Goal: Transaction & Acquisition: Purchase product/service

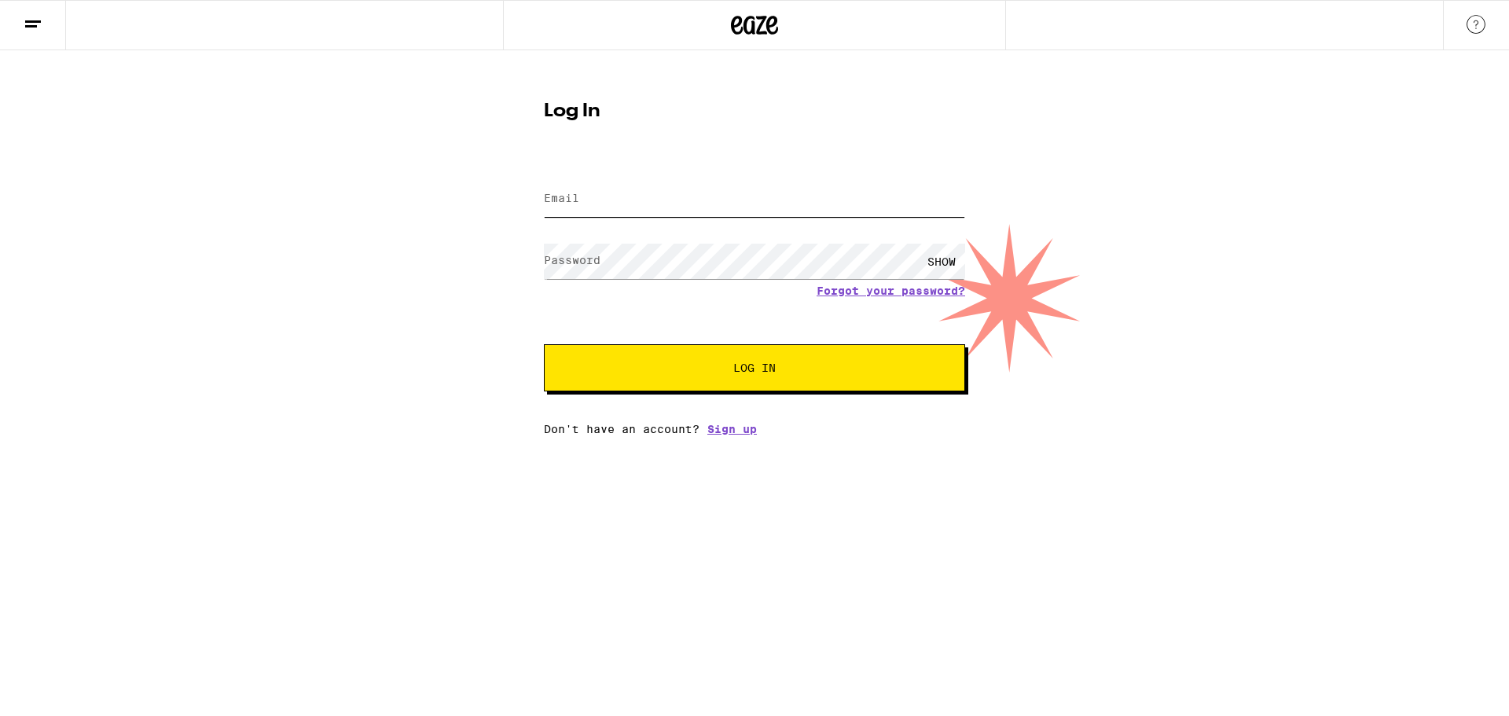
type input "[EMAIL_ADDRESS][DOMAIN_NAME]"
click at [731, 391] on button "Log In" at bounding box center [754, 367] width 421 height 47
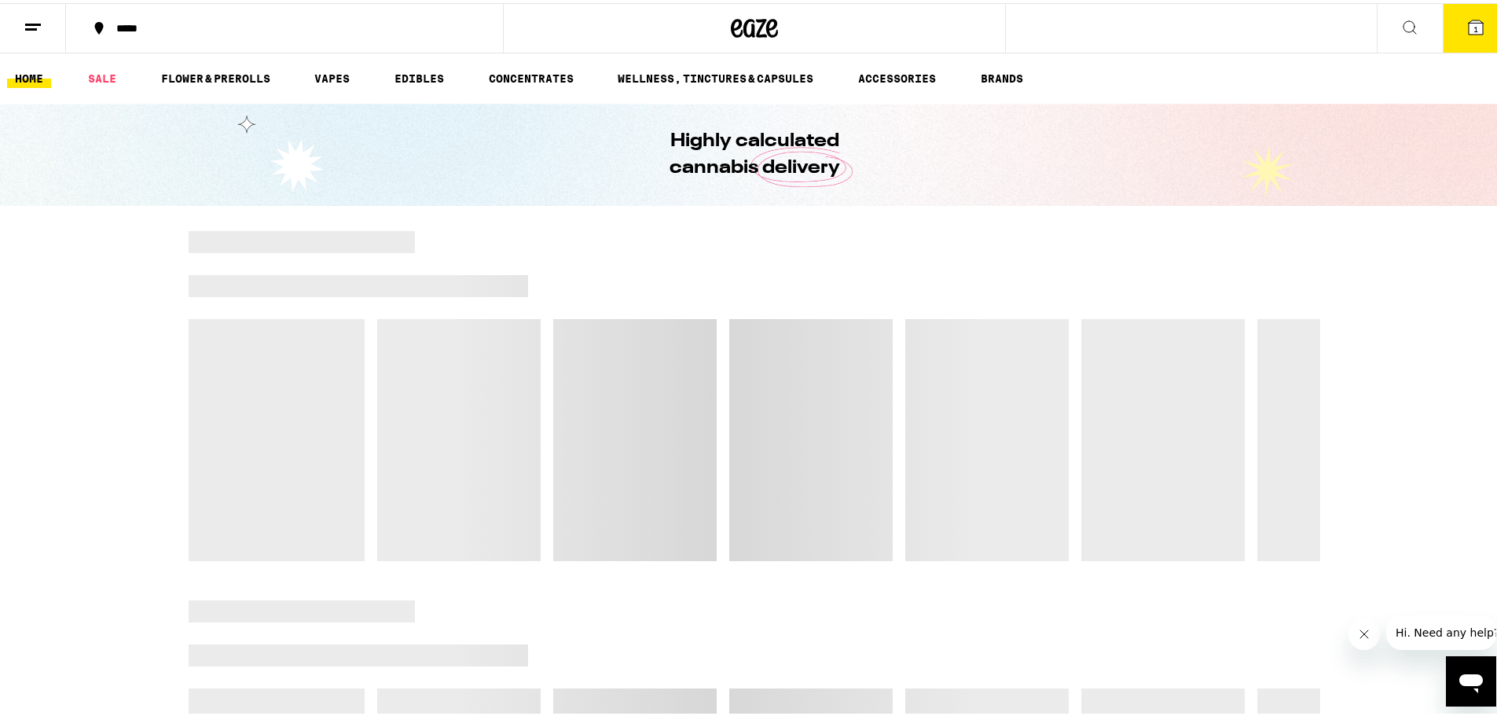
click at [128, 28] on div "*****" at bounding box center [292, 25] width 368 height 11
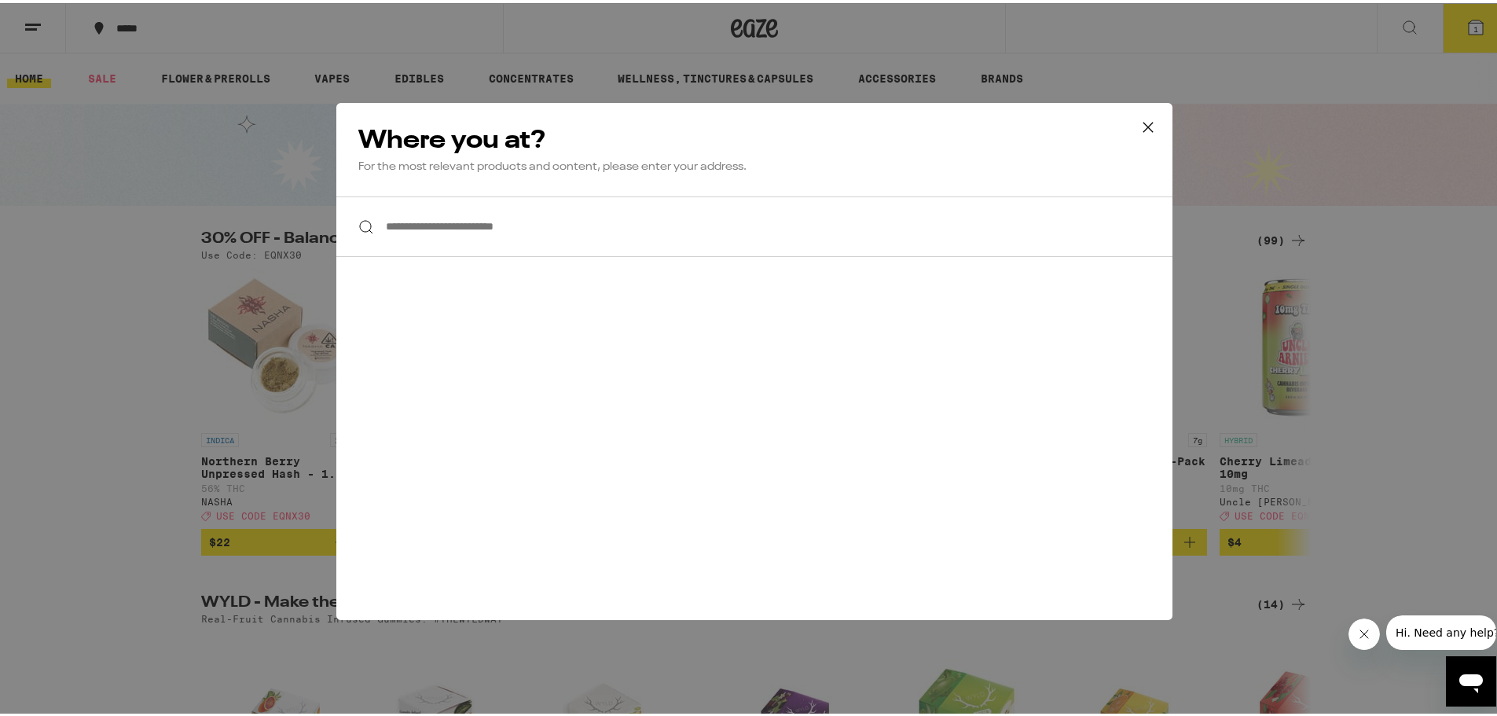
click at [457, 226] on input "**********" at bounding box center [754, 223] width 836 height 61
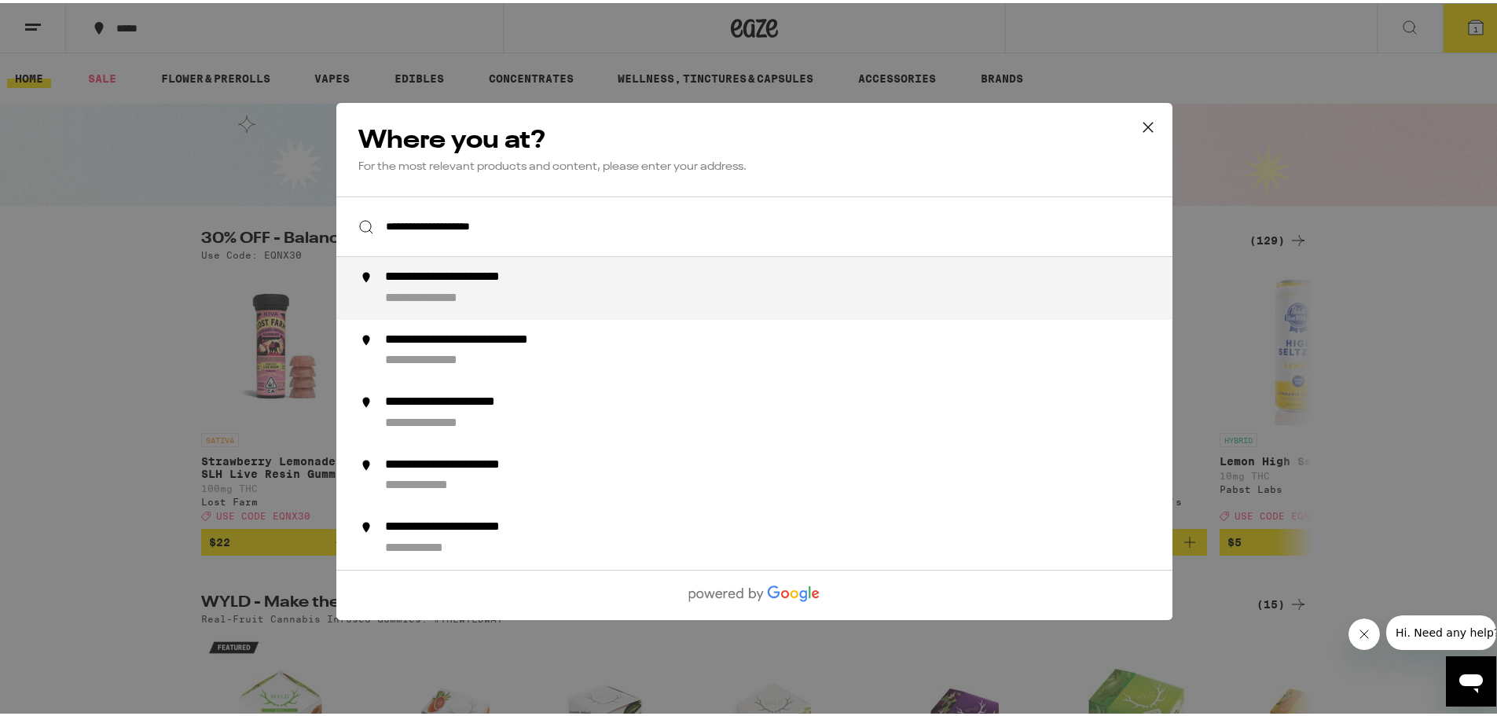
click at [496, 288] on div "**********" at bounding box center [786, 285] width 802 height 38
type input "**********"
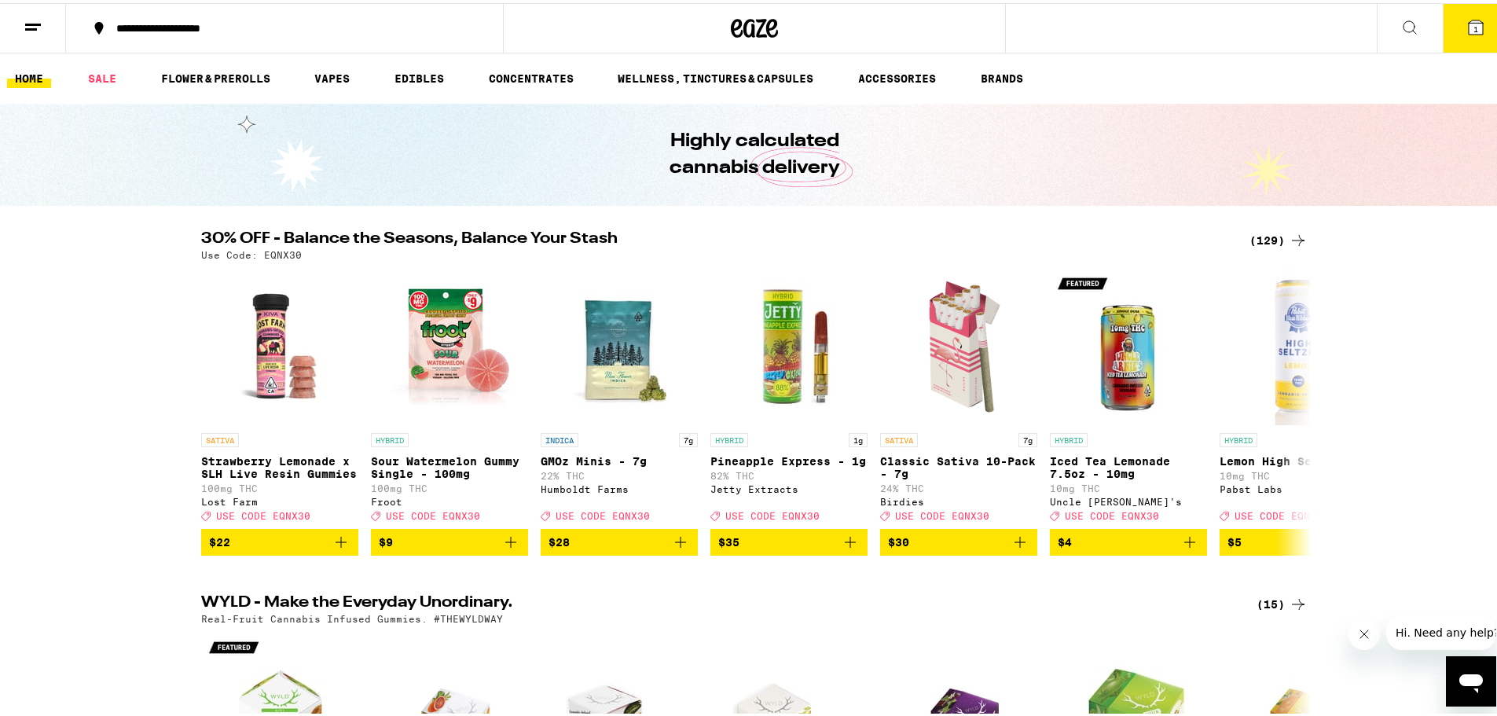
click at [1269, 240] on div "(129)" at bounding box center [1279, 237] width 58 height 19
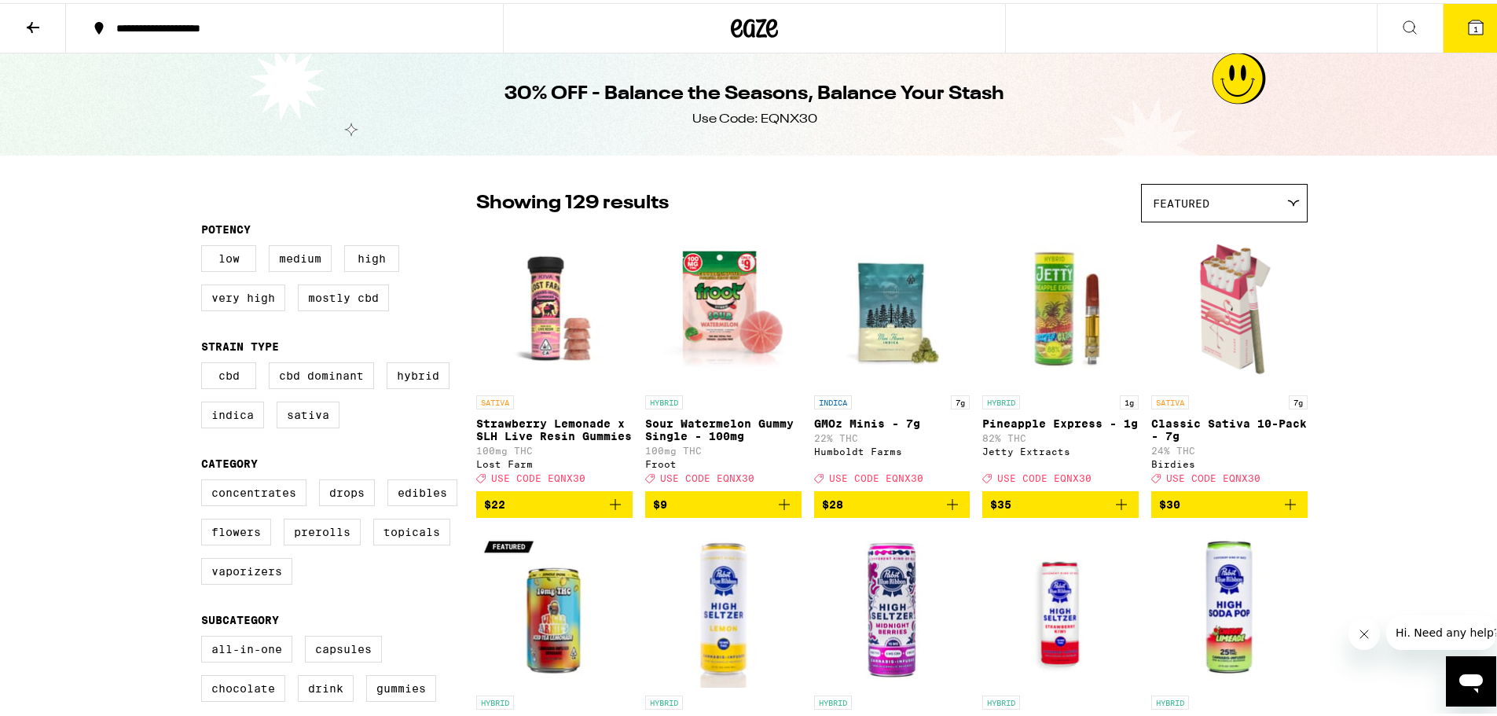
scroll to position [79, 0]
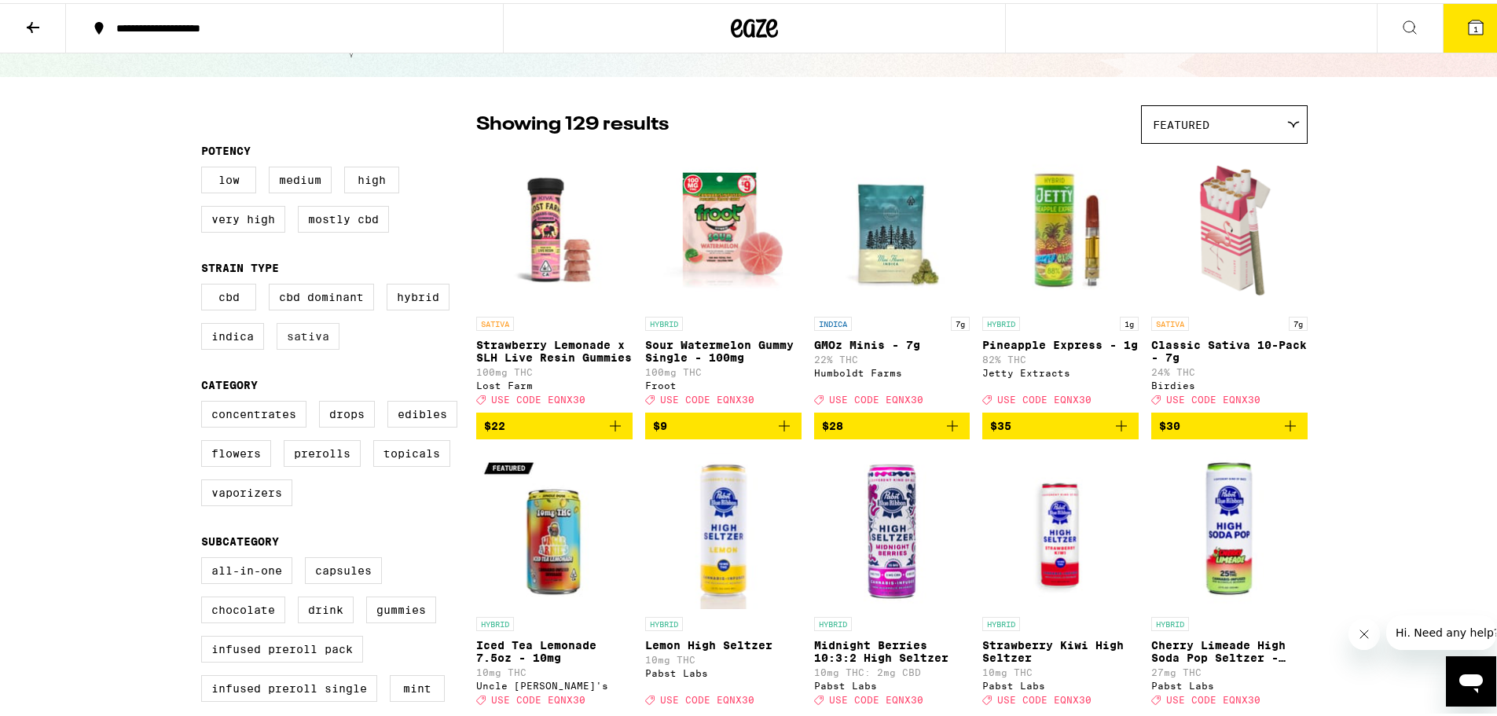
click at [303, 340] on label "Sativa" at bounding box center [308, 333] width 63 height 27
click at [205, 284] on input "Sativa" at bounding box center [204, 283] width 1 height 1
checkbox input "true"
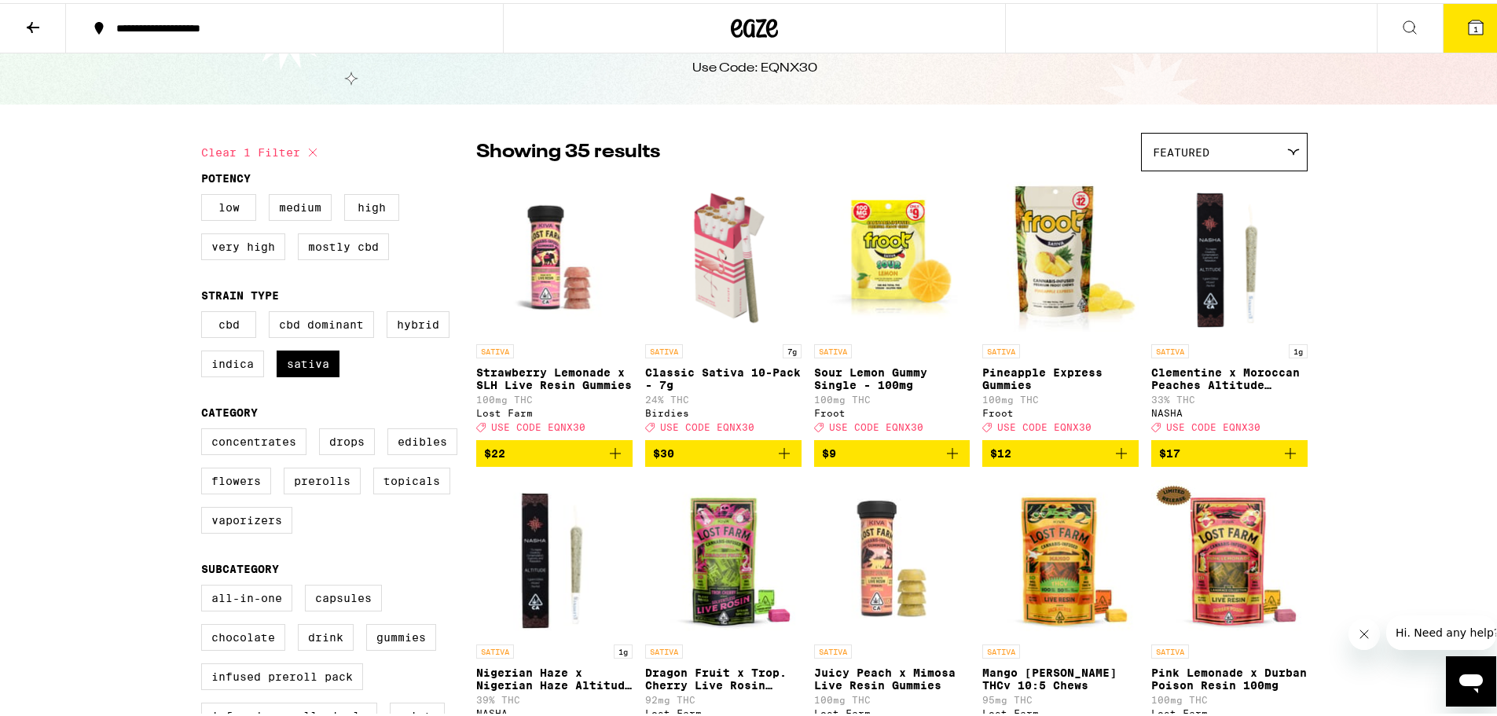
scroll to position [79, 0]
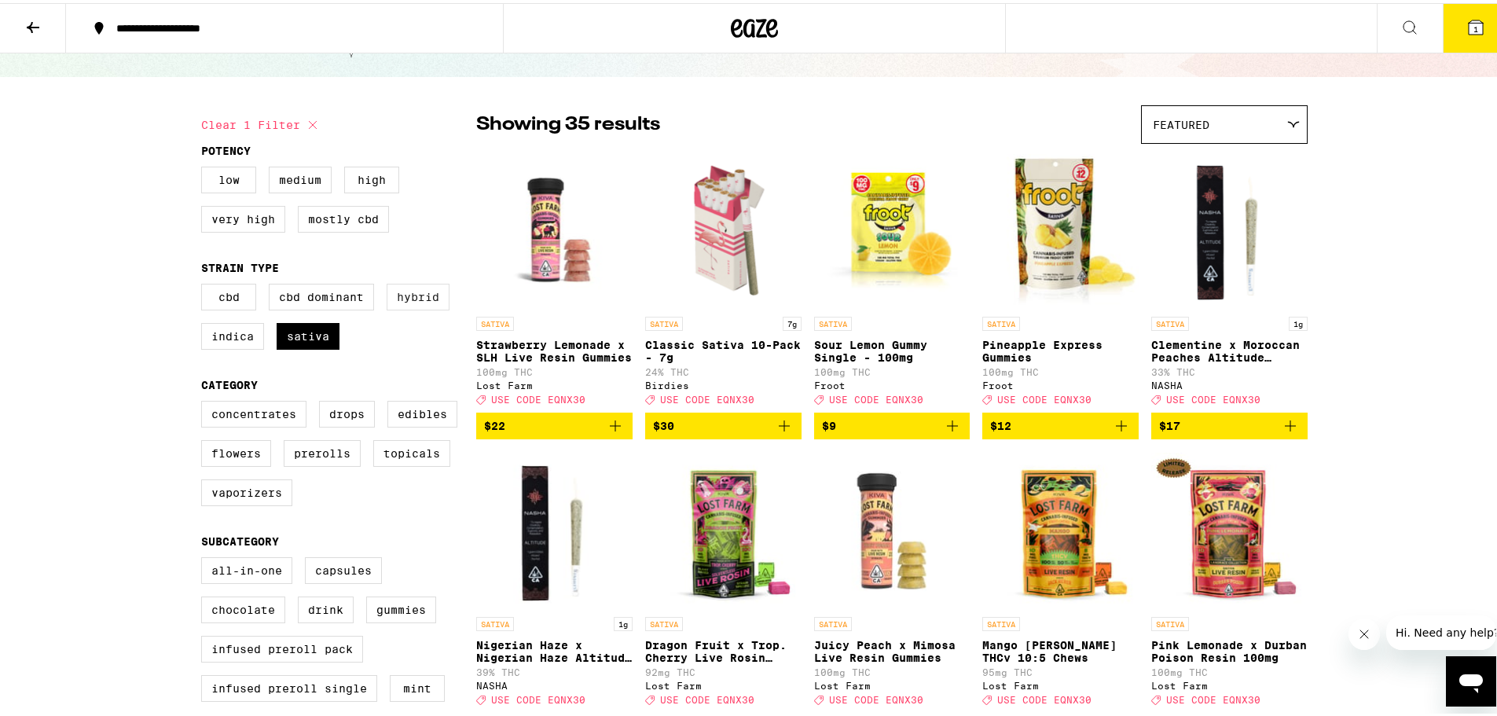
click at [411, 296] on label "Hybrid" at bounding box center [418, 294] width 63 height 27
click at [205, 284] on input "Hybrid" at bounding box center [204, 283] width 1 height 1
checkbox input "true"
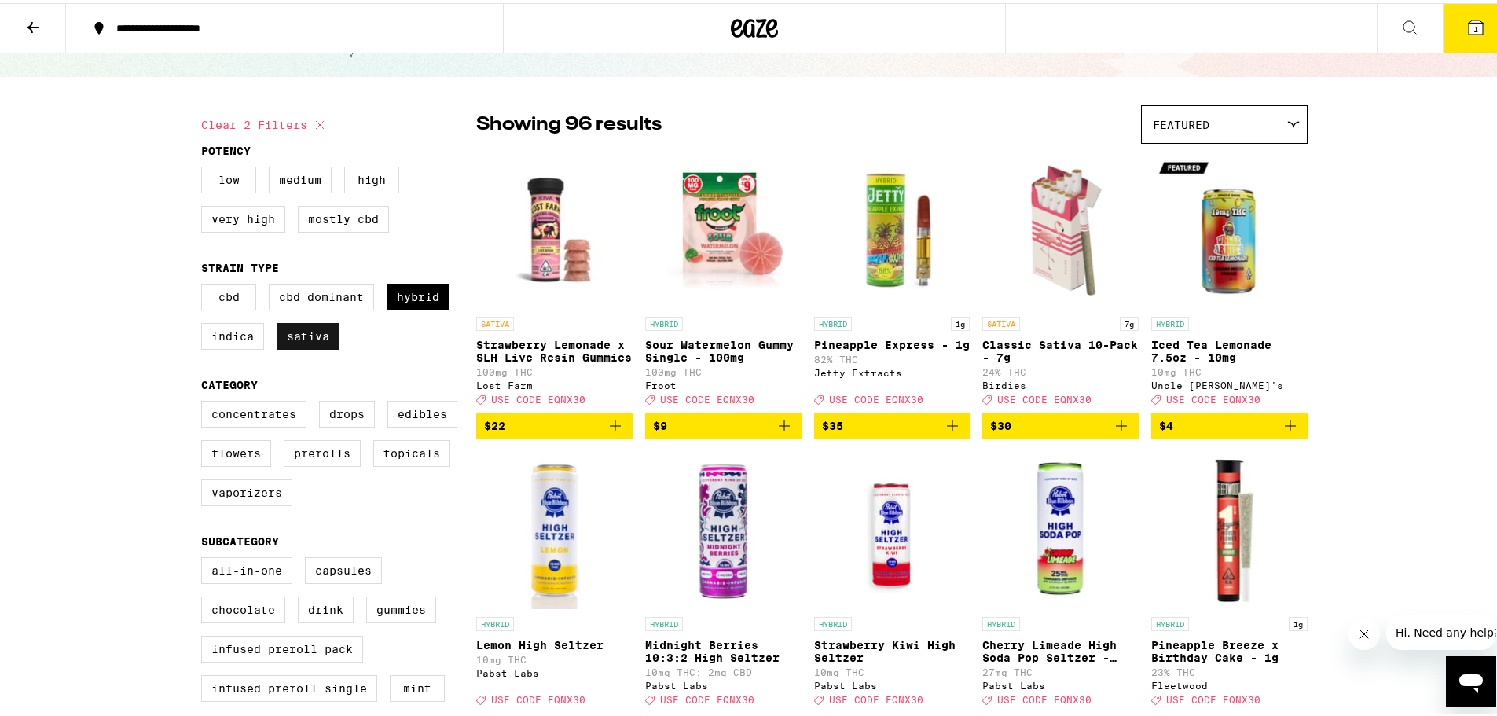
click at [308, 347] on label "Sativa" at bounding box center [308, 333] width 63 height 27
click at [205, 284] on input "Sativa" at bounding box center [204, 283] width 1 height 1
checkbox input "false"
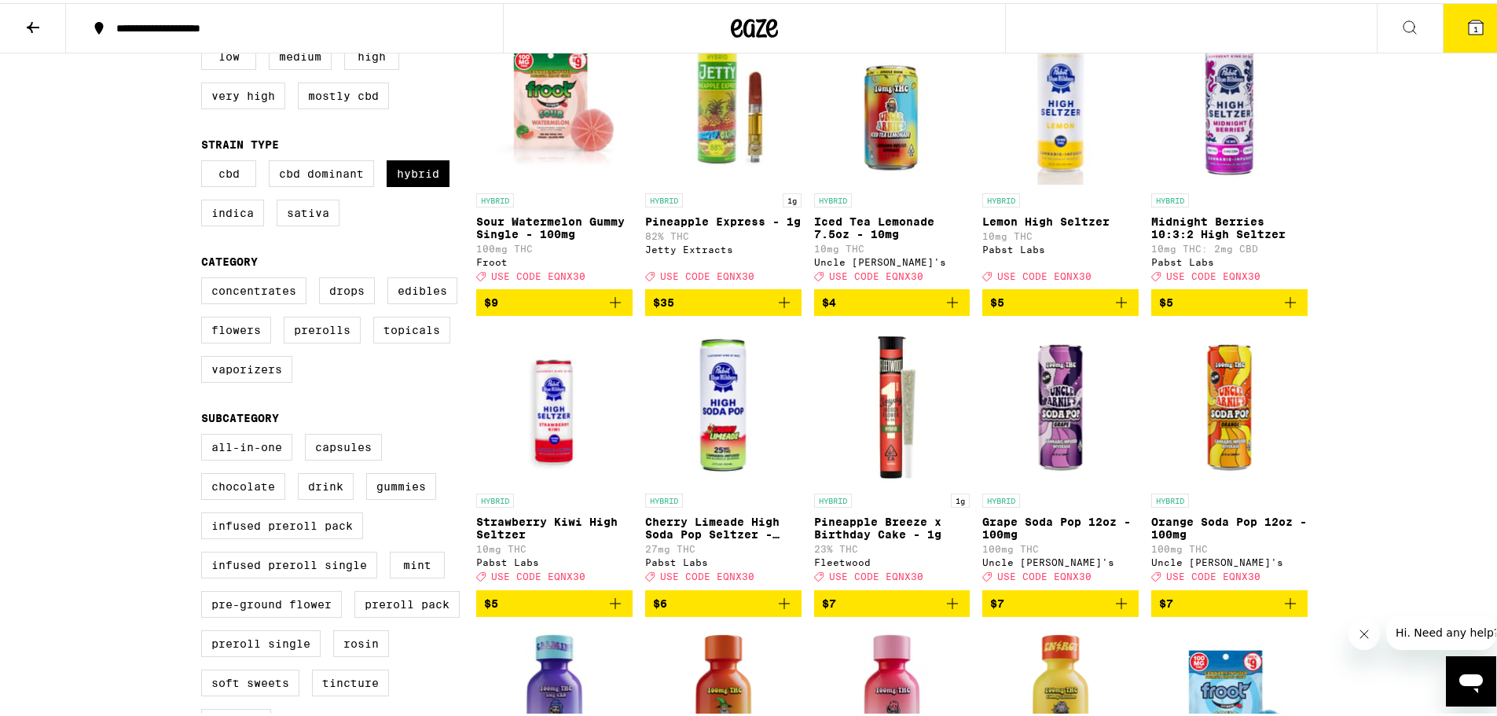
scroll to position [236, 0]
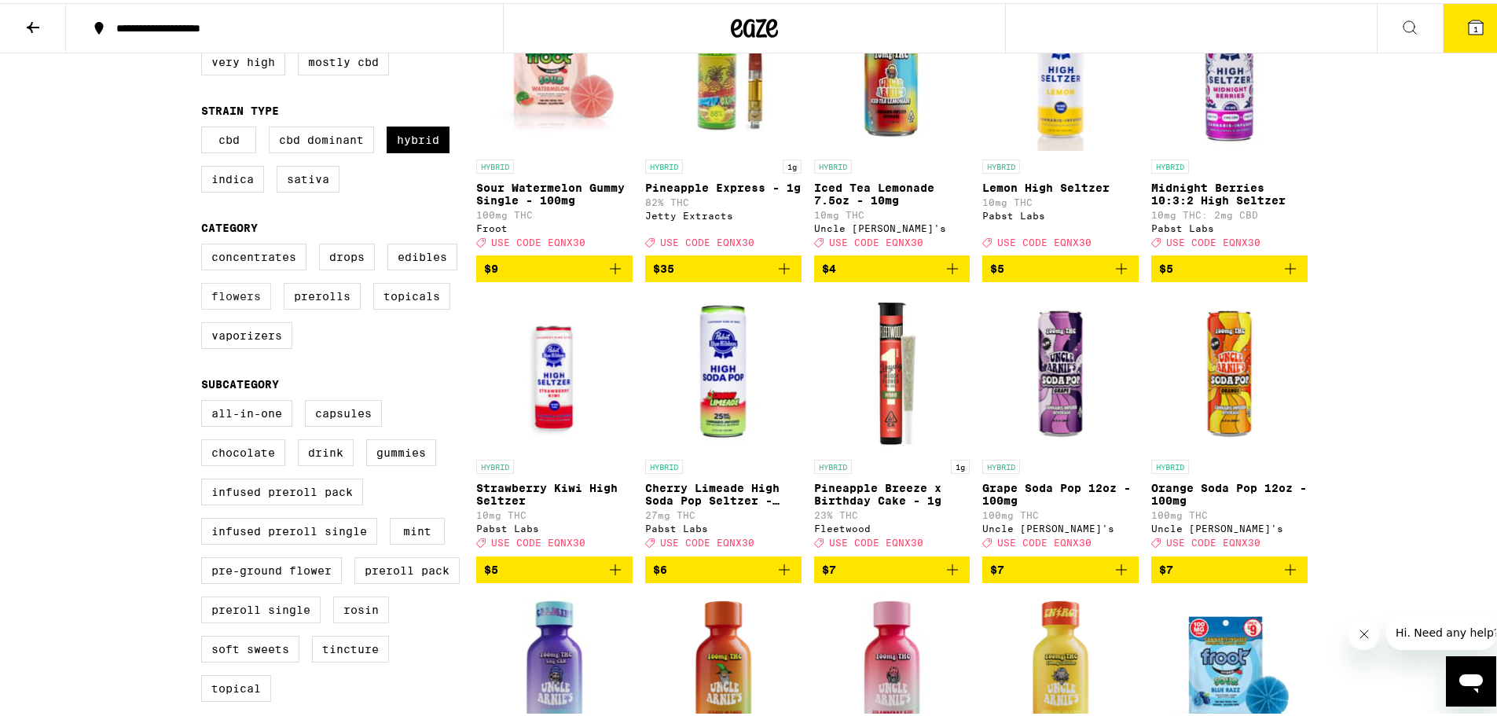
click at [244, 307] on label "Flowers" at bounding box center [236, 293] width 70 height 27
click at [205, 244] on input "Flowers" at bounding box center [204, 243] width 1 height 1
checkbox input "true"
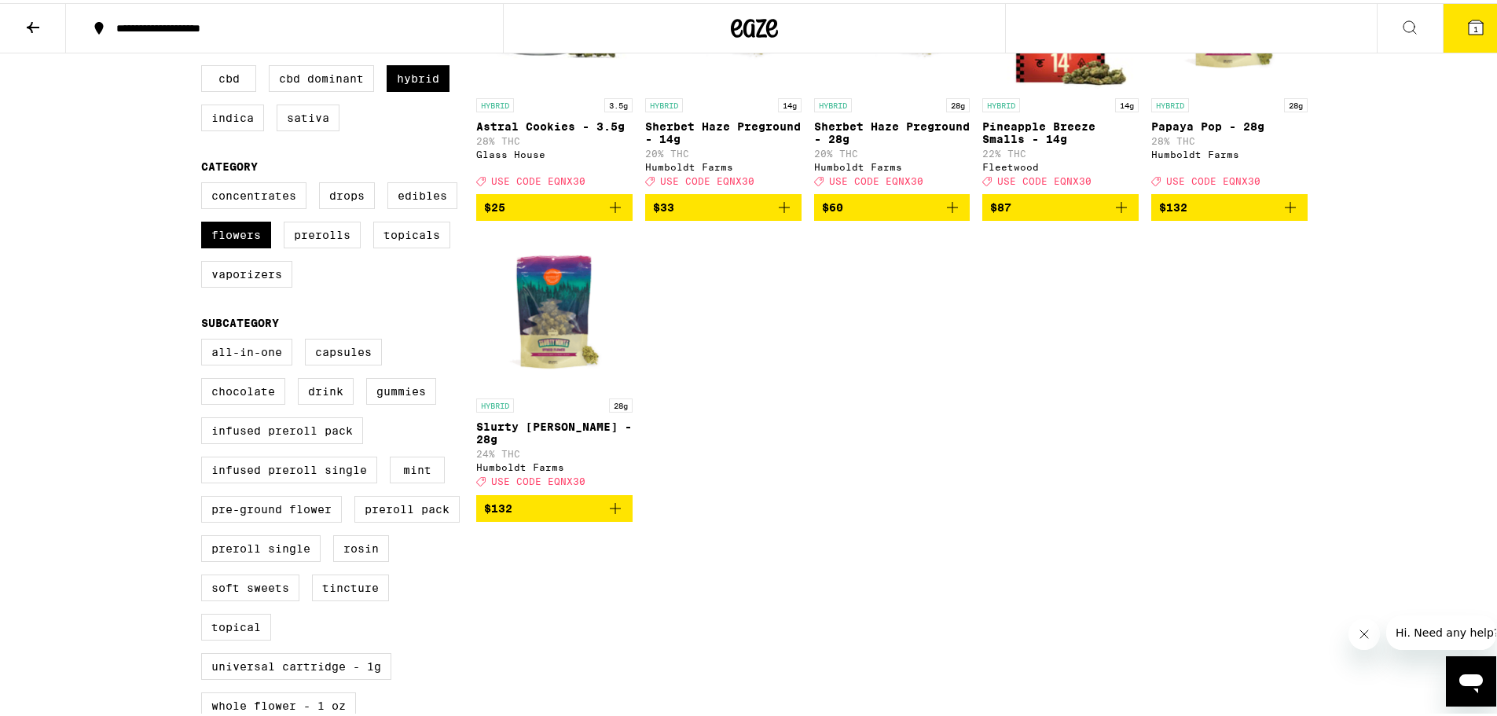
scroll to position [79, 0]
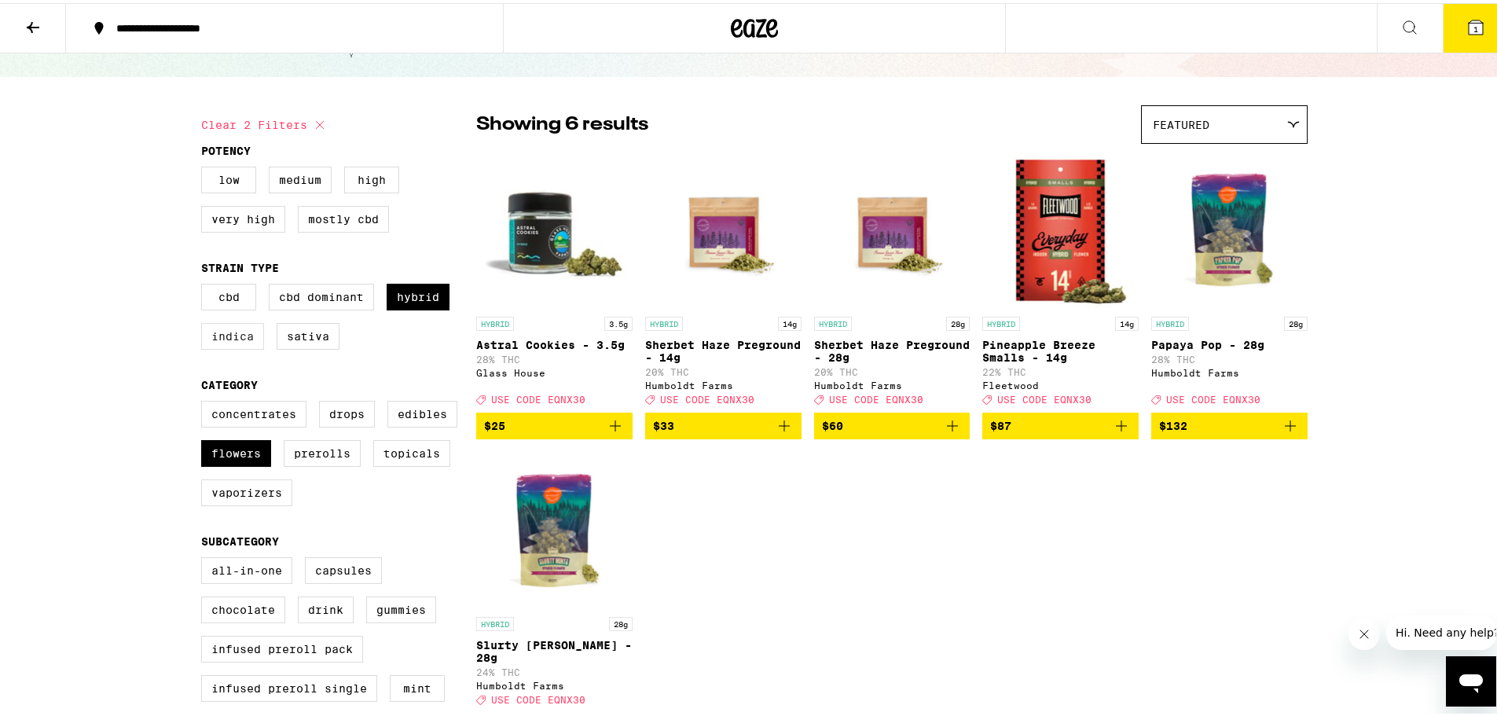
click at [223, 340] on label "Indica" at bounding box center [232, 333] width 63 height 27
click at [205, 284] on input "Indica" at bounding box center [204, 283] width 1 height 1
checkbox input "true"
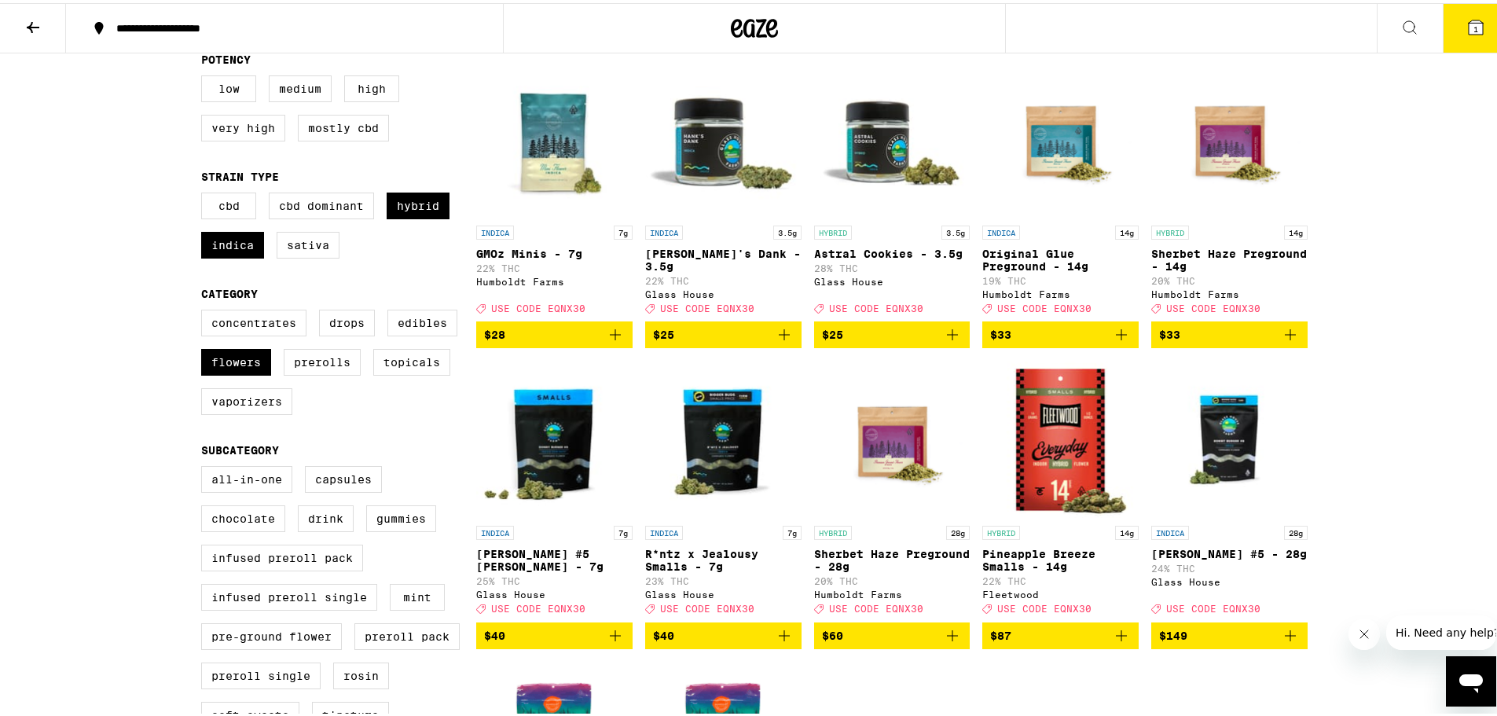
scroll to position [79, 0]
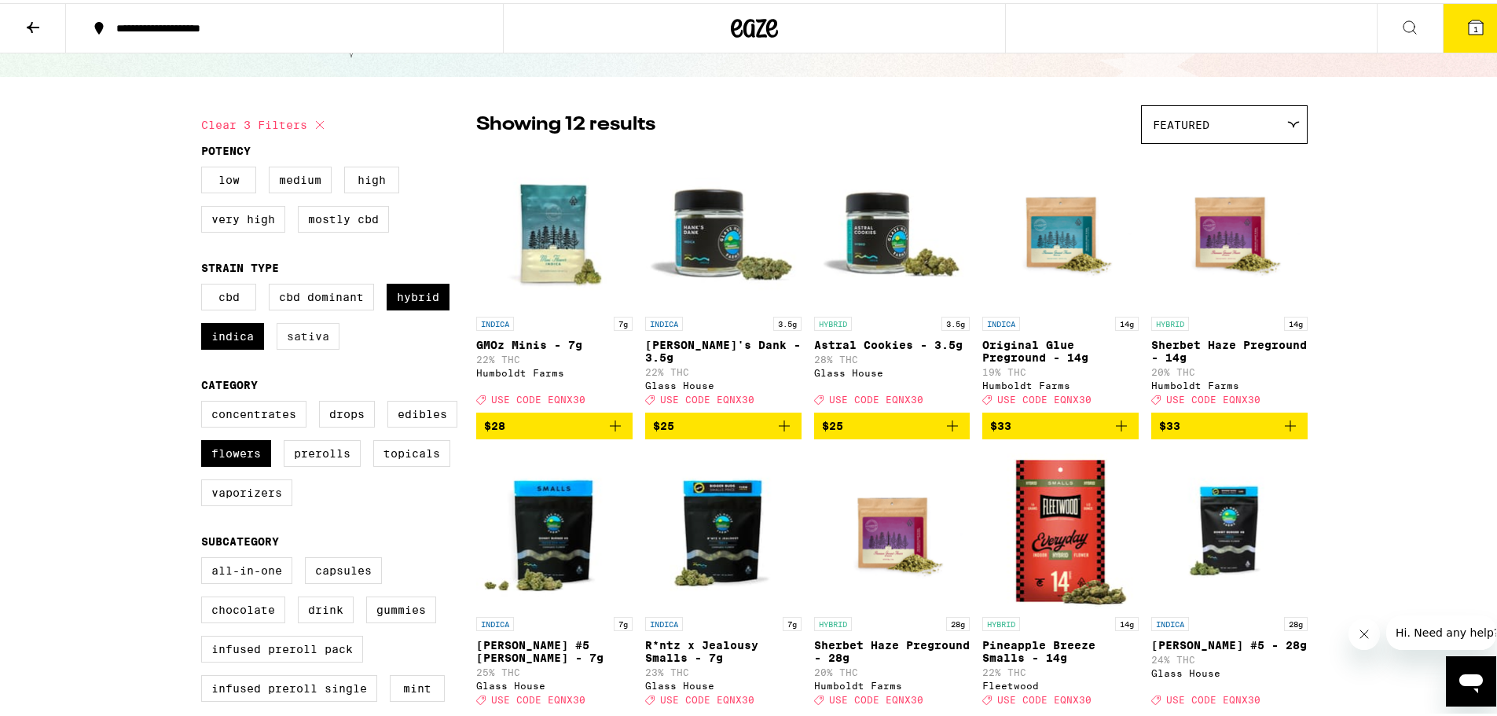
click at [303, 333] on label "Sativa" at bounding box center [308, 333] width 63 height 27
click at [205, 284] on input "Sativa" at bounding box center [204, 283] width 1 height 1
checkbox input "true"
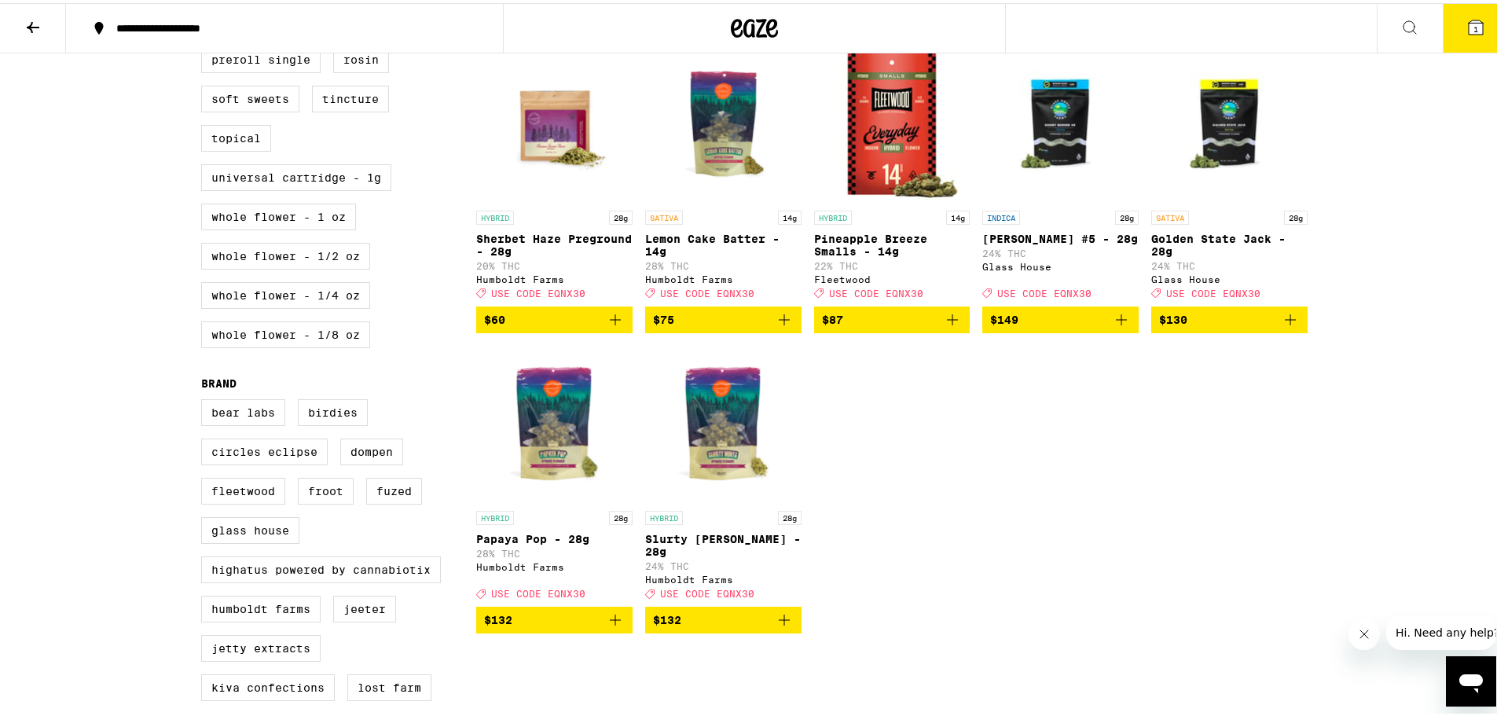
scroll to position [865, 0]
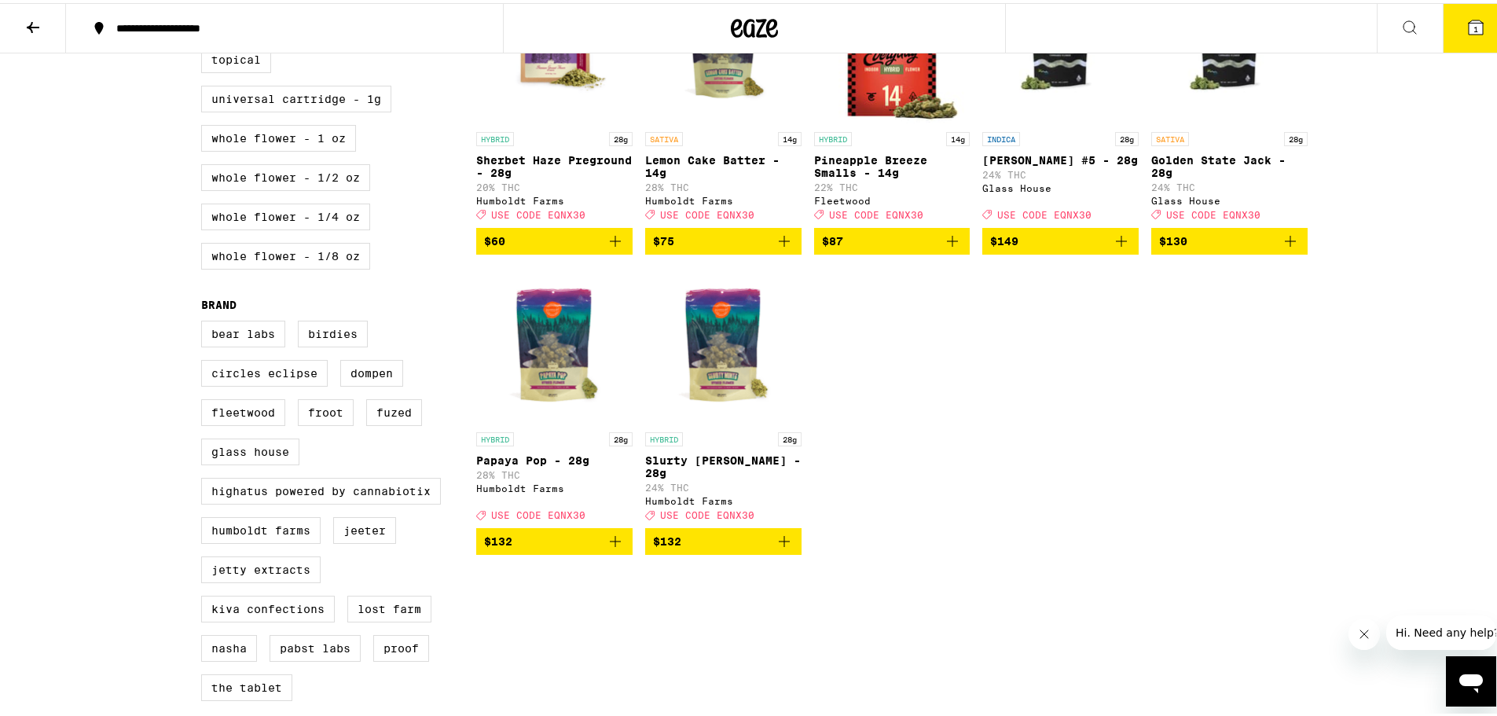
click at [557, 548] on span "$132" at bounding box center [554, 538] width 141 height 19
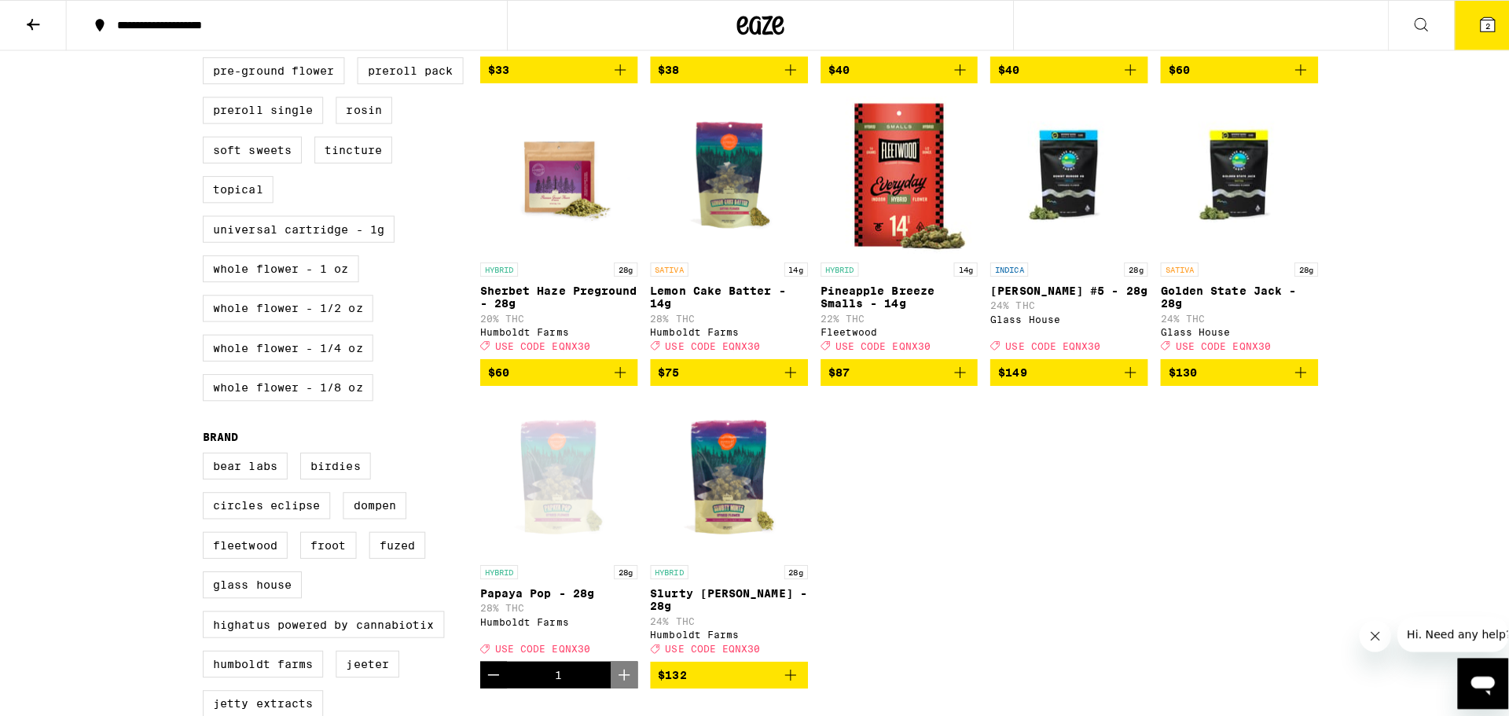
scroll to position [707, 0]
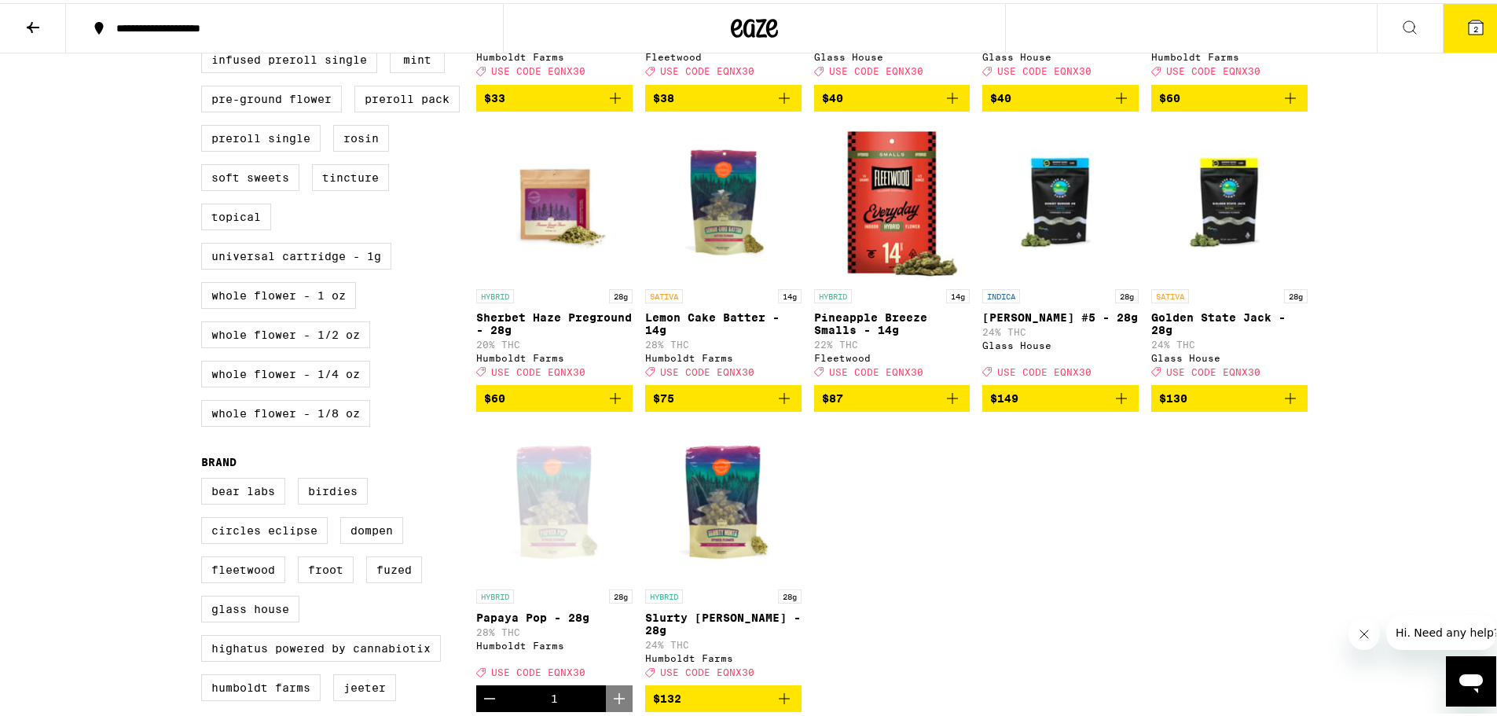
click at [647, 560] on img "Open page for Slurty Mintz - 28g from Humboldt Farms" at bounding box center [723, 499] width 156 height 157
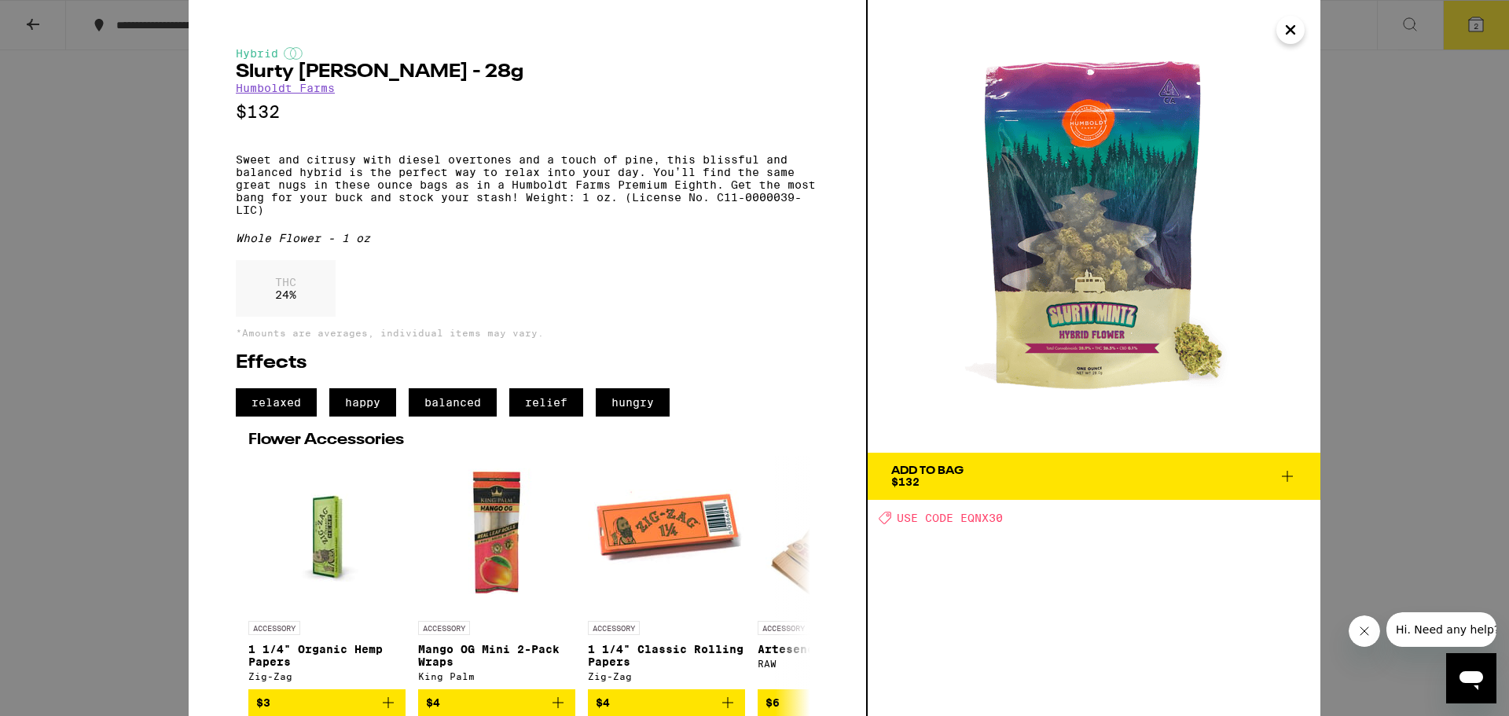
click at [1292, 30] on icon "Close" at bounding box center [1290, 30] width 19 height 24
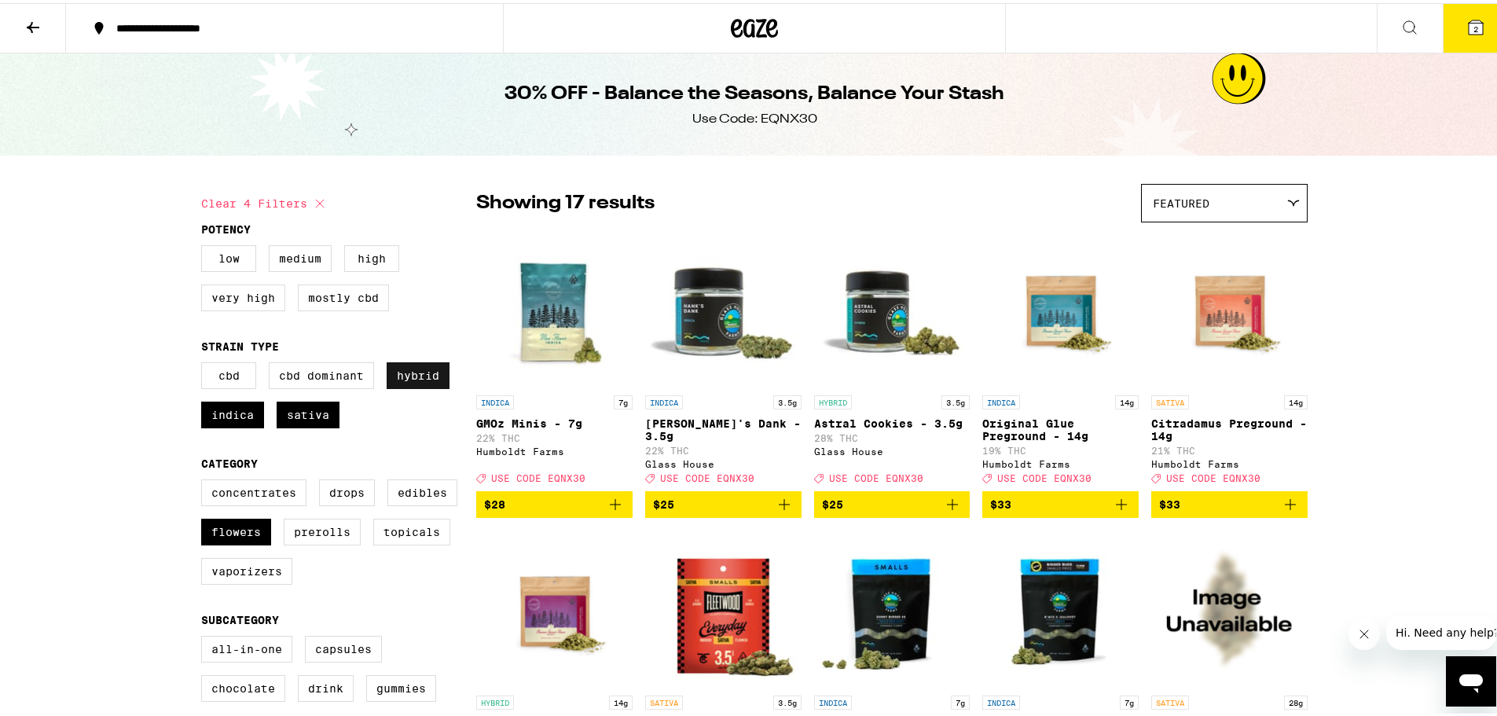
click at [422, 373] on label "Hybrid" at bounding box center [418, 372] width 63 height 27
click at [205, 362] on input "Hybrid" at bounding box center [204, 362] width 1 height 1
checkbox input "false"
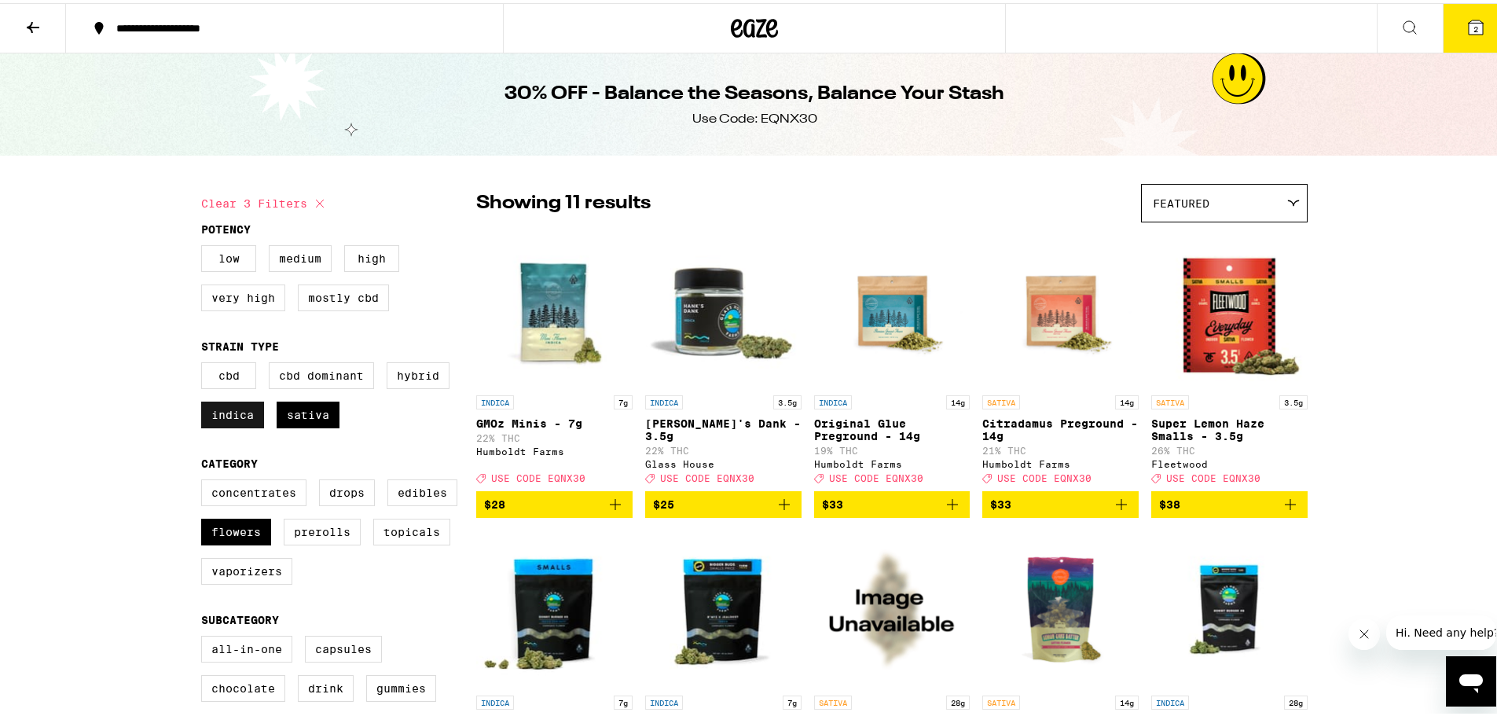
click at [233, 423] on label "Indica" at bounding box center [232, 412] width 63 height 27
click at [205, 362] on input "Indica" at bounding box center [204, 362] width 1 height 1
checkbox input "false"
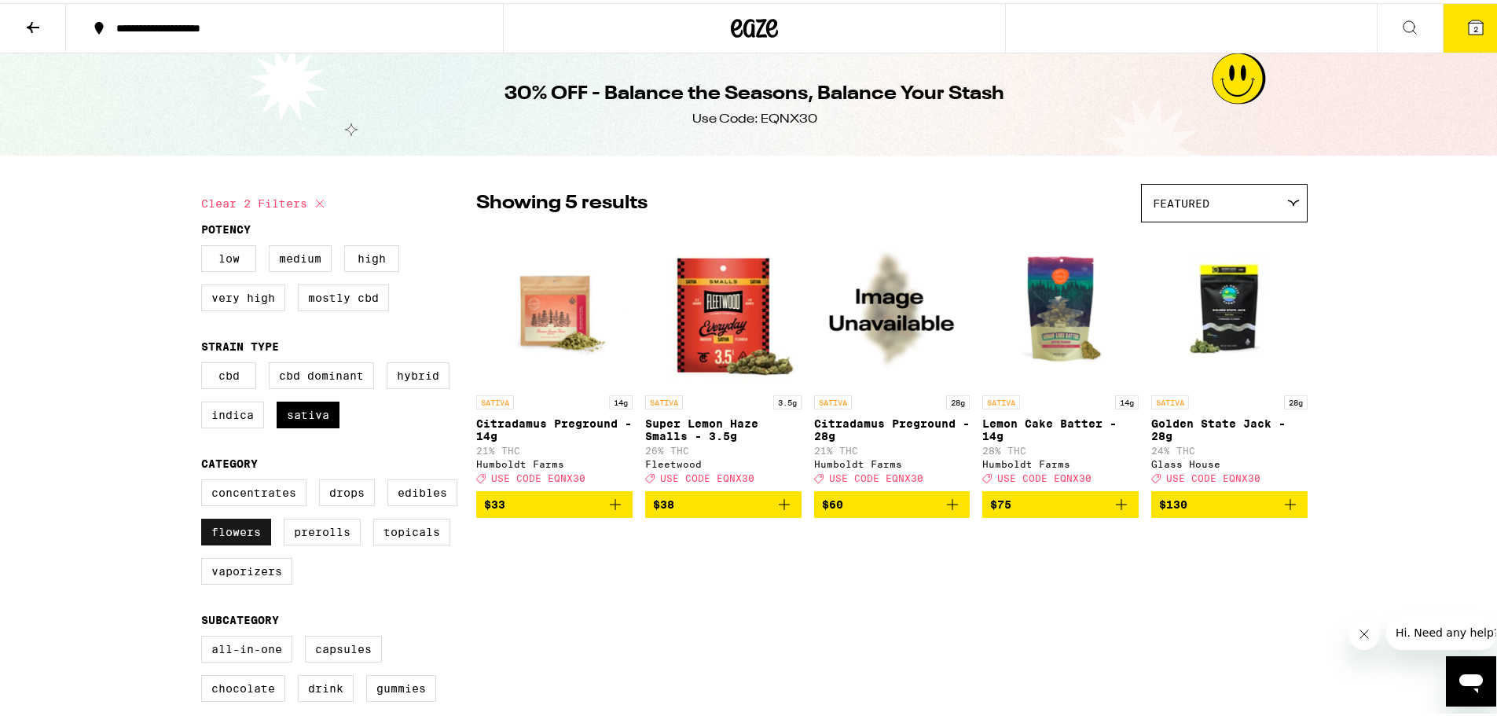
click at [246, 542] on label "Flowers" at bounding box center [236, 529] width 70 height 27
click at [205, 480] on input "Flowers" at bounding box center [204, 479] width 1 height 1
checkbox input "false"
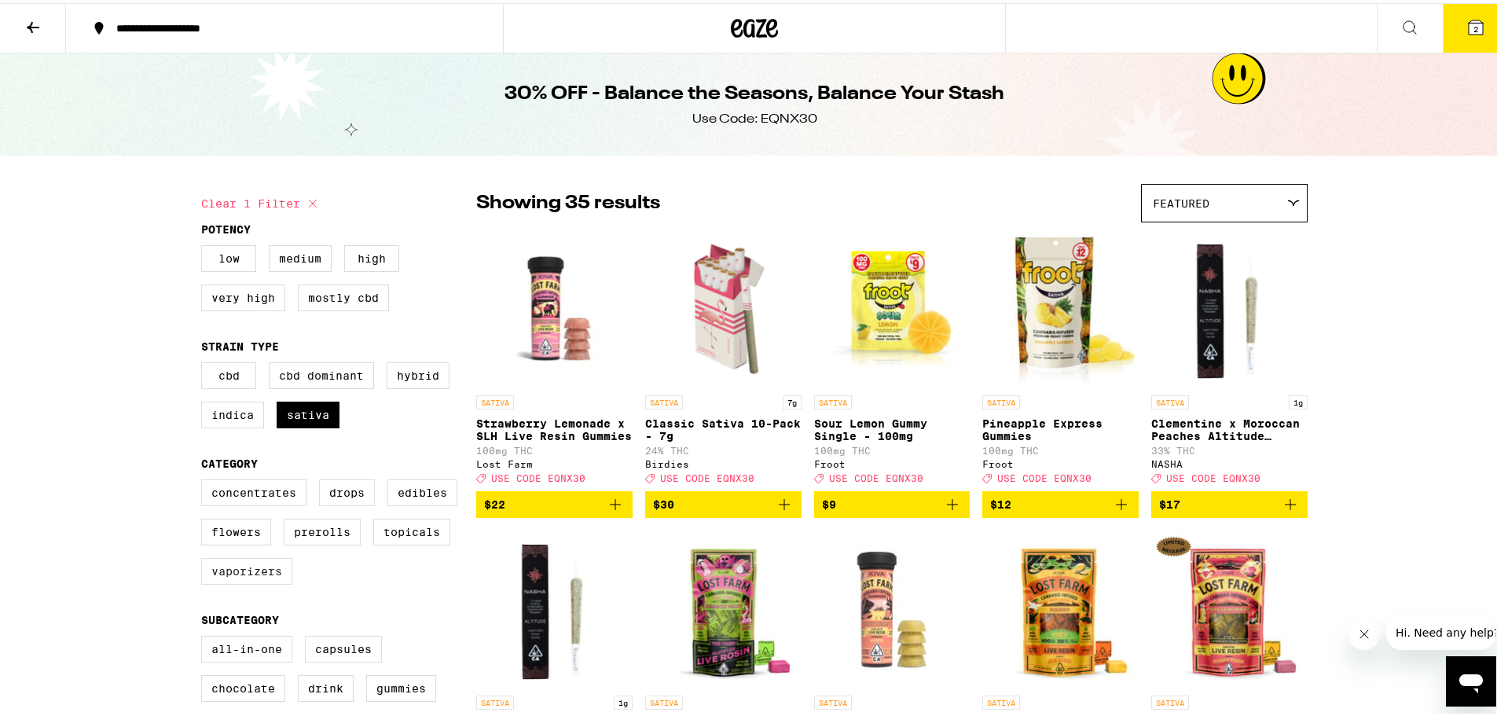
click at [259, 582] on label "Vaporizers" at bounding box center [246, 568] width 91 height 27
click at [205, 480] on input "Vaporizers" at bounding box center [204, 479] width 1 height 1
checkbox input "true"
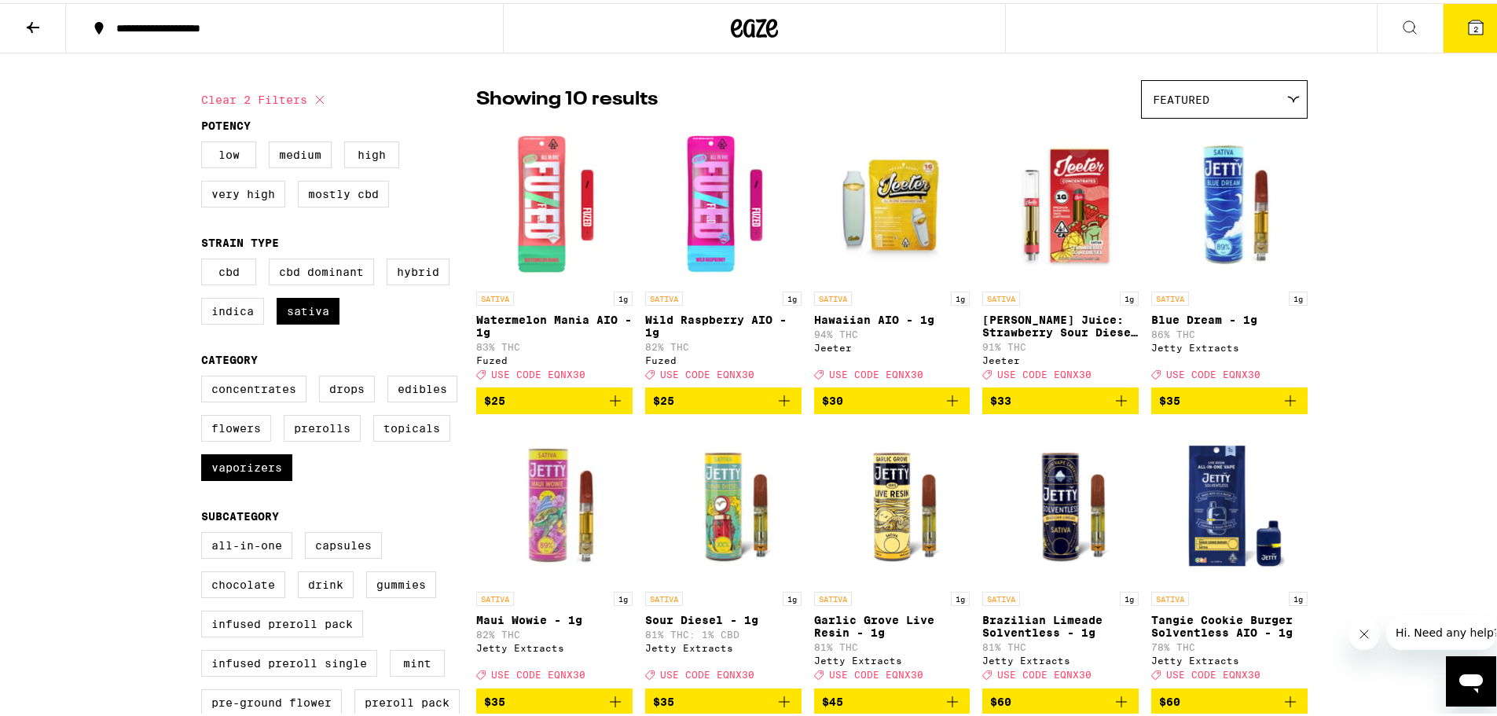
scroll to position [79, 0]
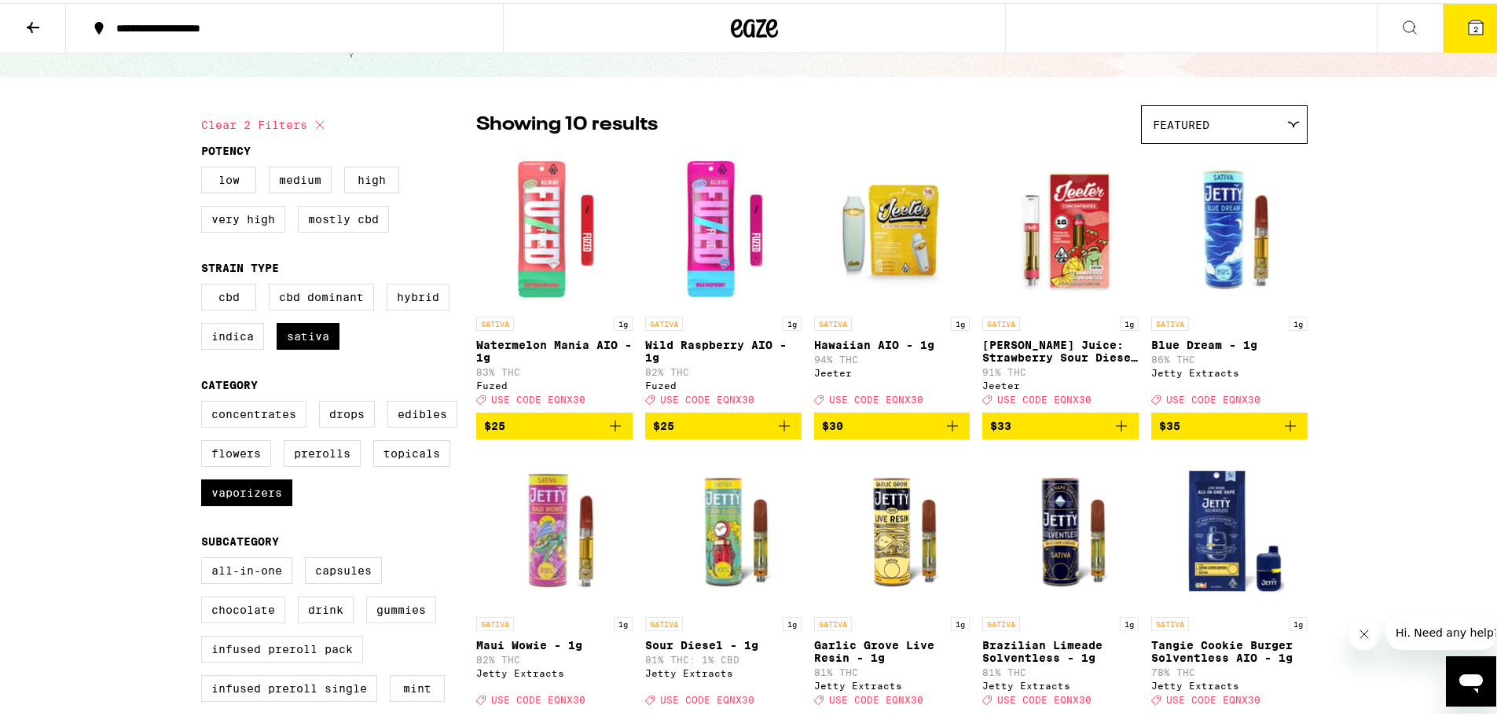
click at [1123, 432] on icon "Add to bag" at bounding box center [1121, 422] width 19 height 19
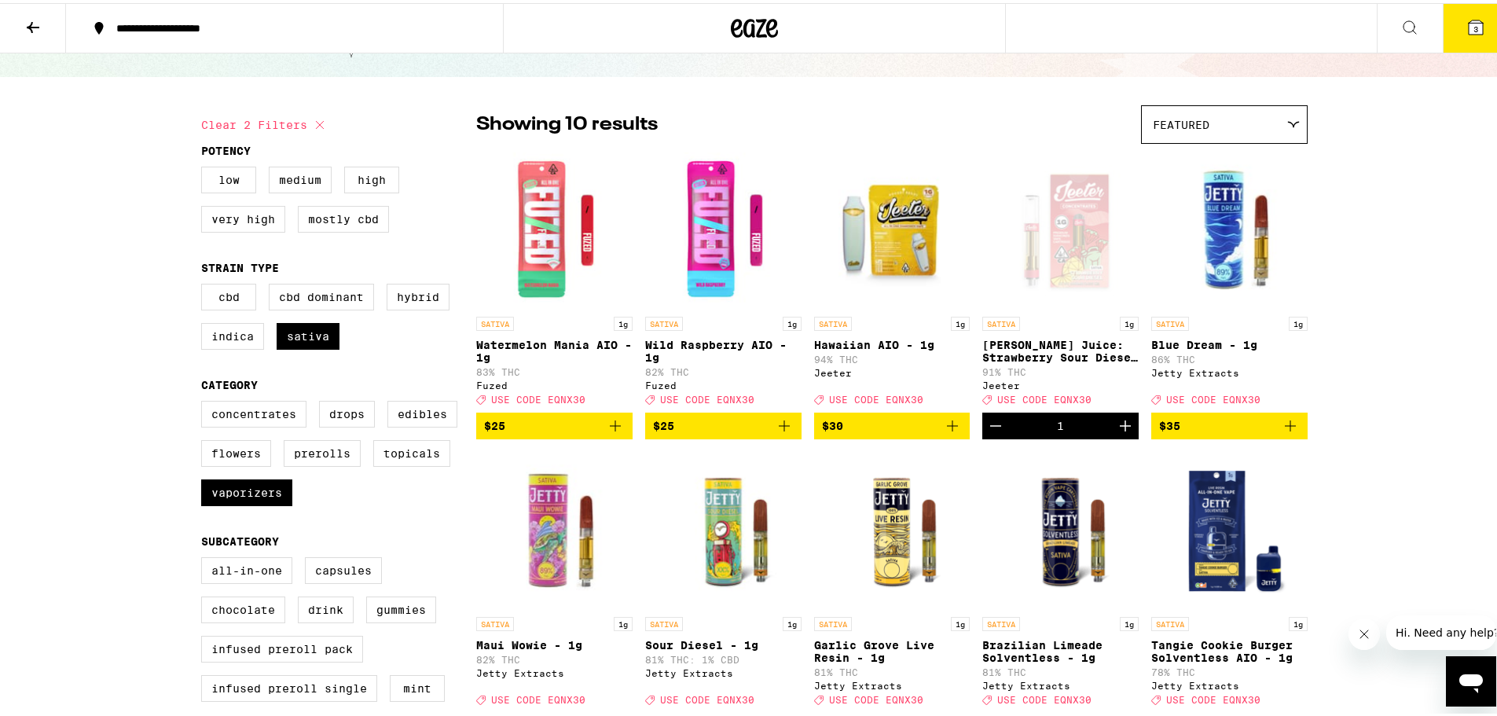
click at [1123, 432] on icon "Increment" at bounding box center [1125, 422] width 19 height 19
click at [947, 428] on icon "Add to bag" at bounding box center [952, 422] width 11 height 11
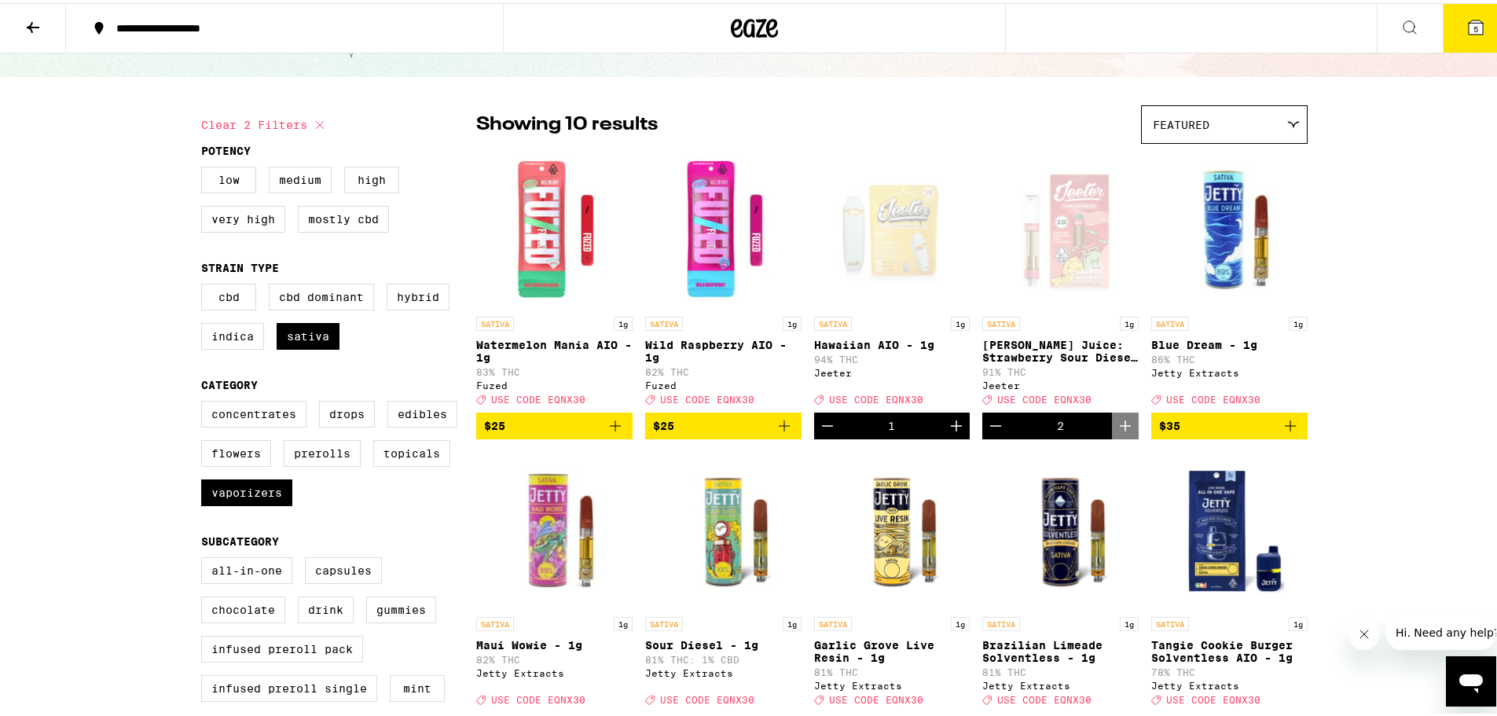
click at [956, 432] on icon "Increment" at bounding box center [956, 422] width 19 height 19
click at [1469, 28] on icon at bounding box center [1476, 24] width 14 height 14
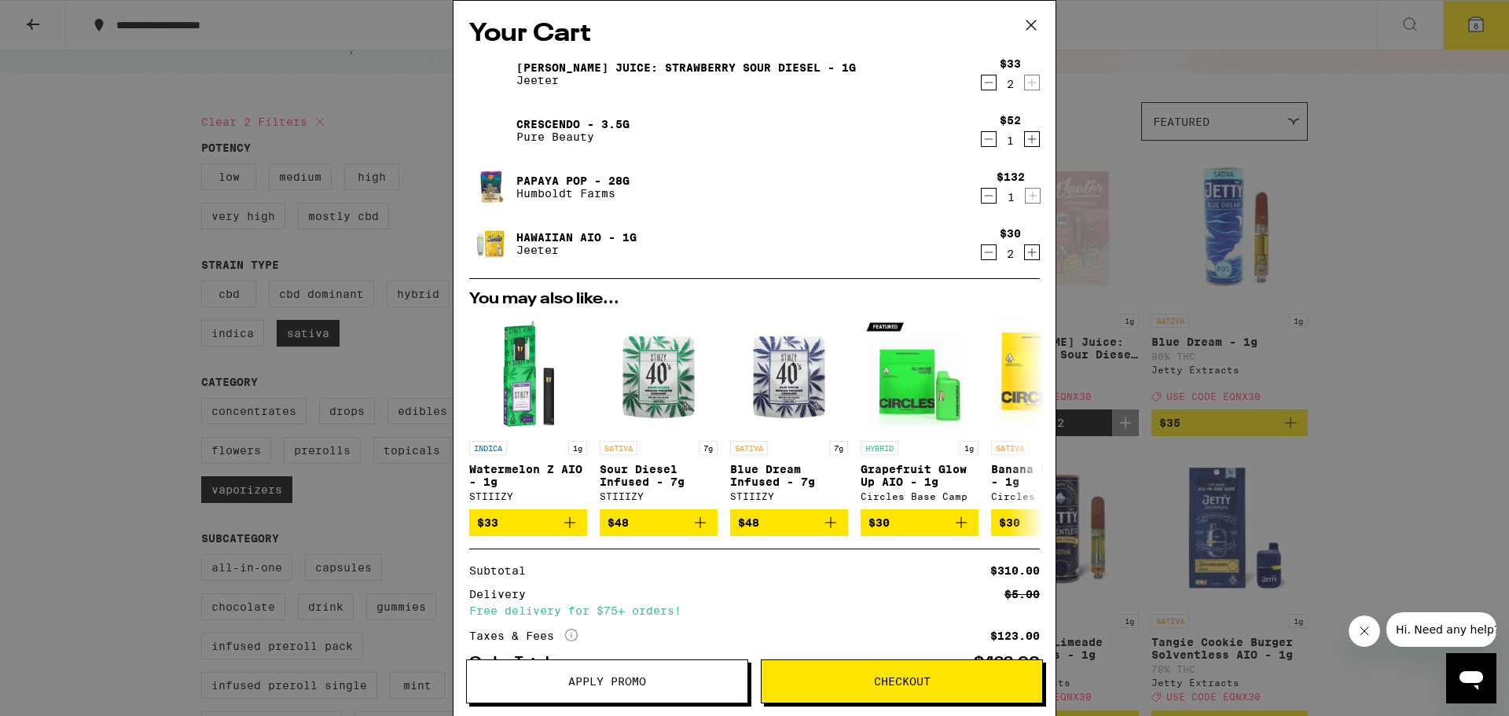
click at [982, 141] on icon "Decrement" at bounding box center [989, 139] width 14 height 19
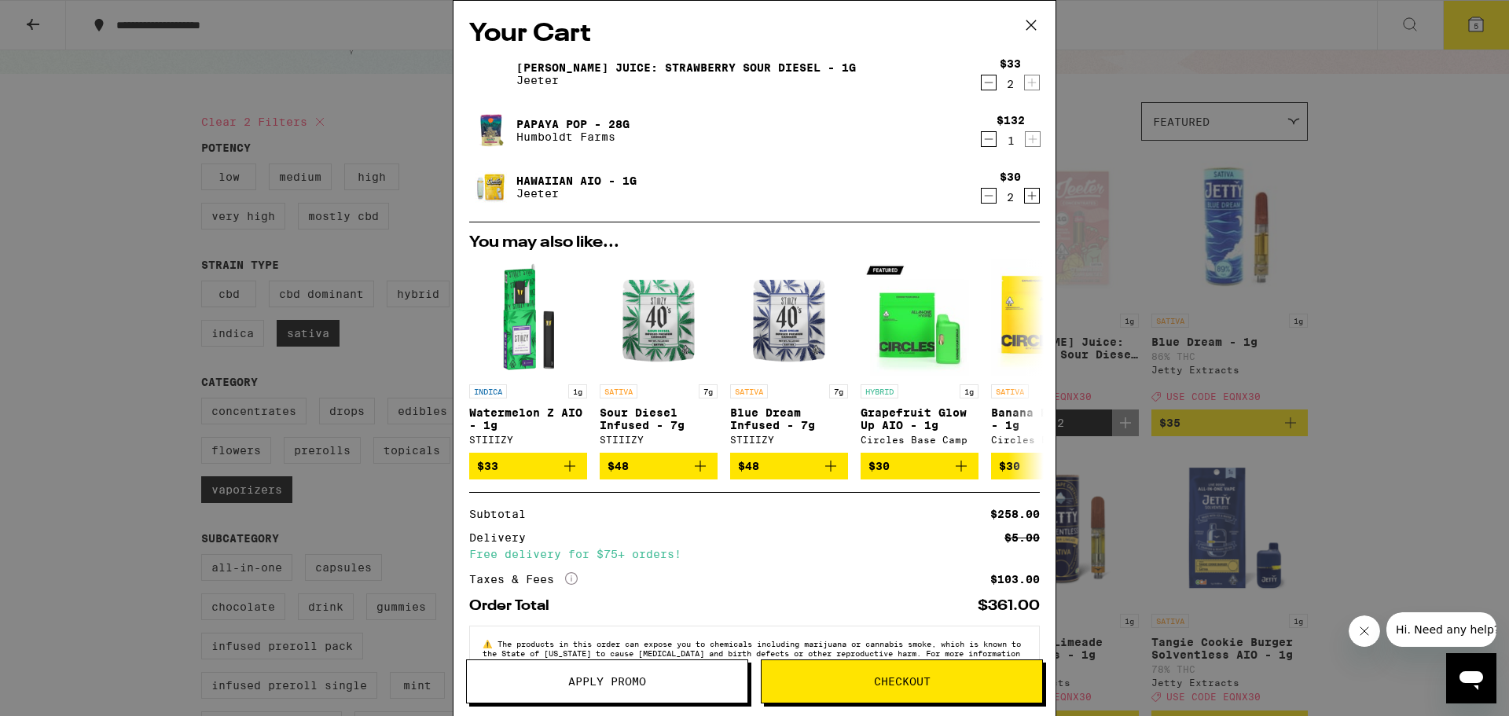
click at [1034, 17] on icon at bounding box center [1032, 25] width 24 height 24
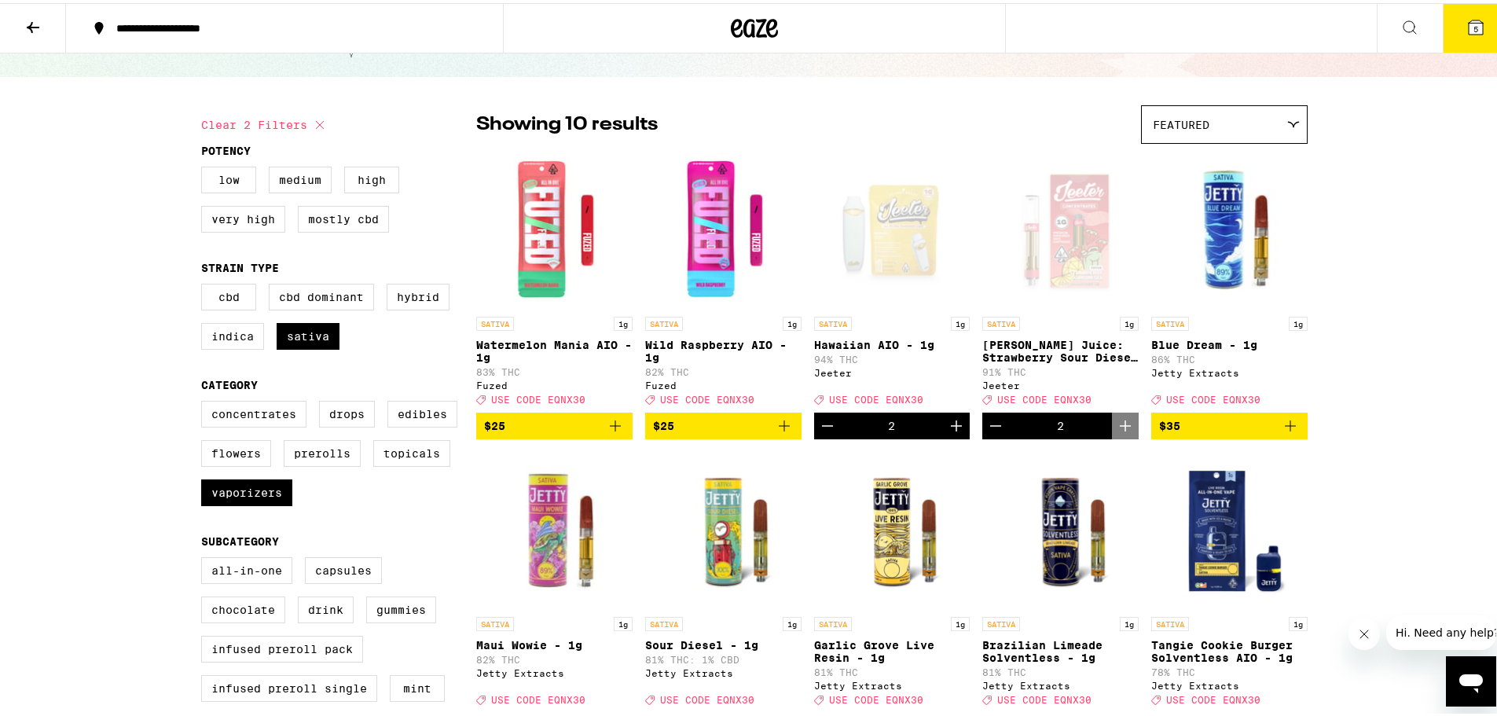
click at [1461, 23] on button "5" at bounding box center [1476, 25] width 66 height 49
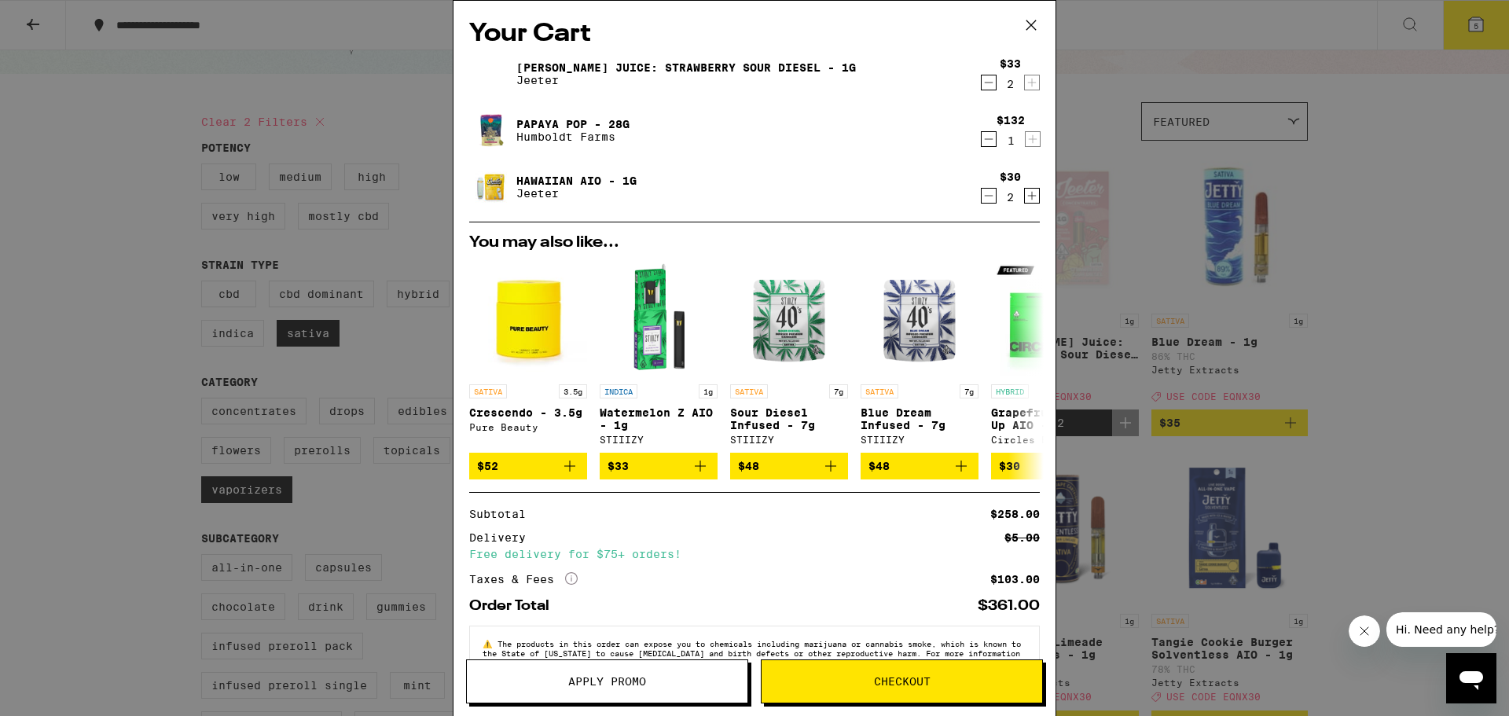
click at [656, 702] on button "Apply Promo" at bounding box center [607, 682] width 282 height 44
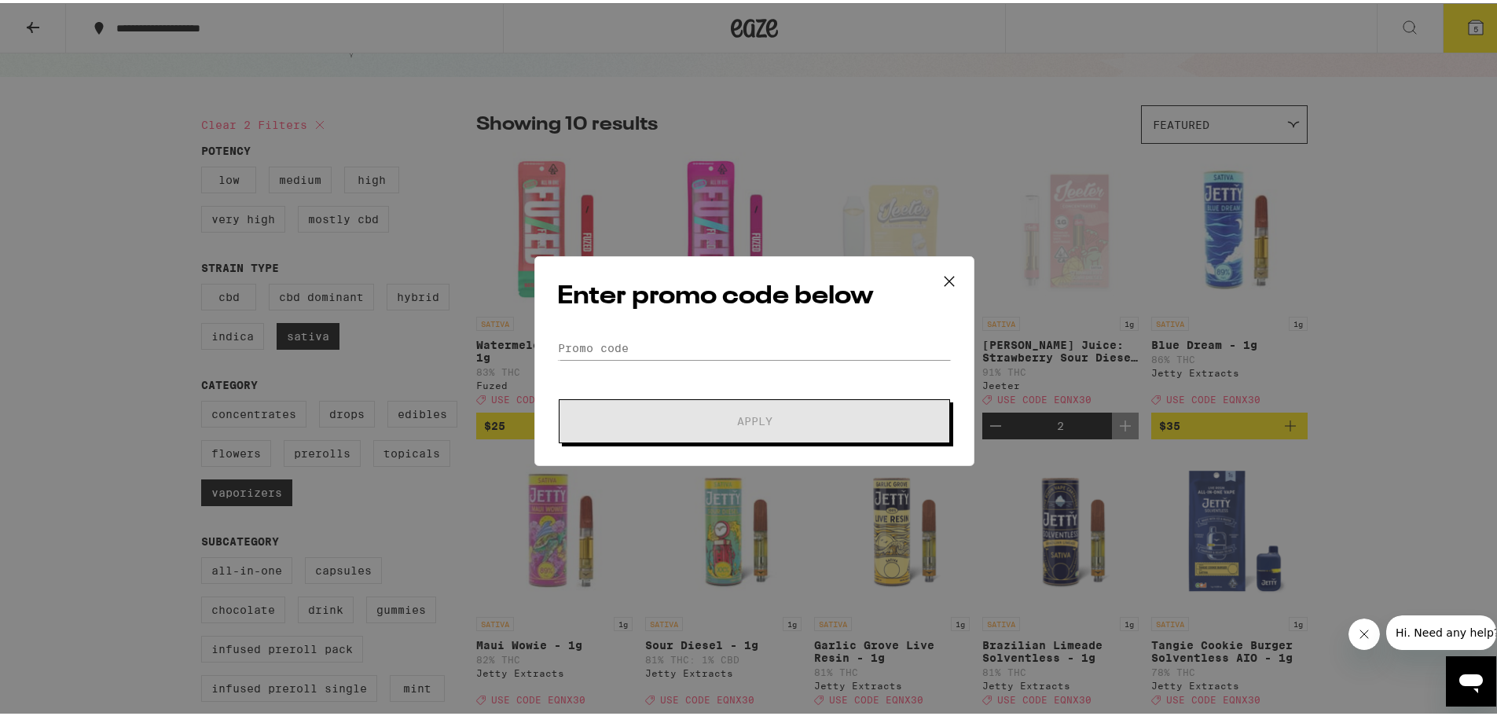
click at [718, 328] on div "Enter promo code below Promo Code Apply" at bounding box center [755, 358] width 440 height 210
click at [694, 351] on input "Promo Code" at bounding box center [754, 345] width 395 height 24
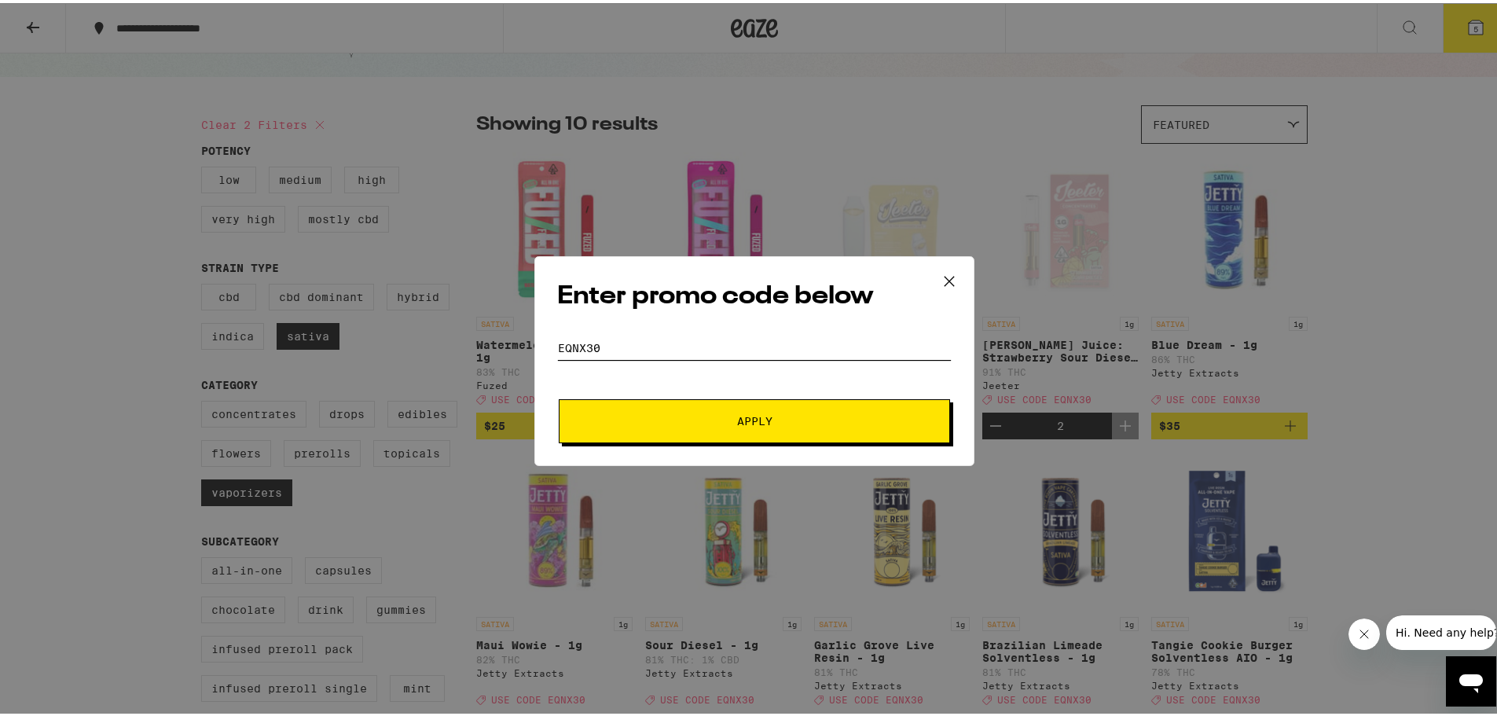
type input "EQNX30"
click at [734, 433] on button "Apply" at bounding box center [754, 418] width 391 height 44
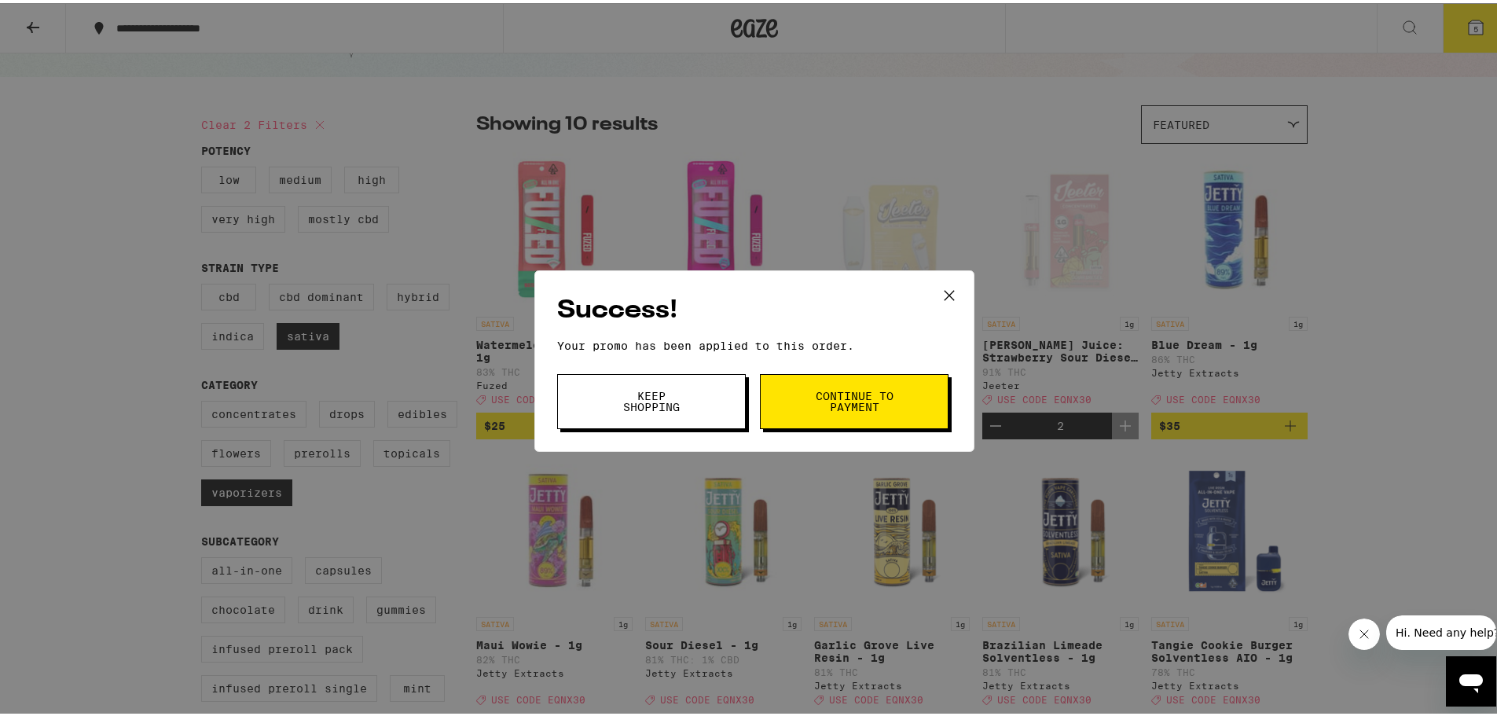
click at [859, 406] on span "Continue to payment" at bounding box center [854, 399] width 80 height 22
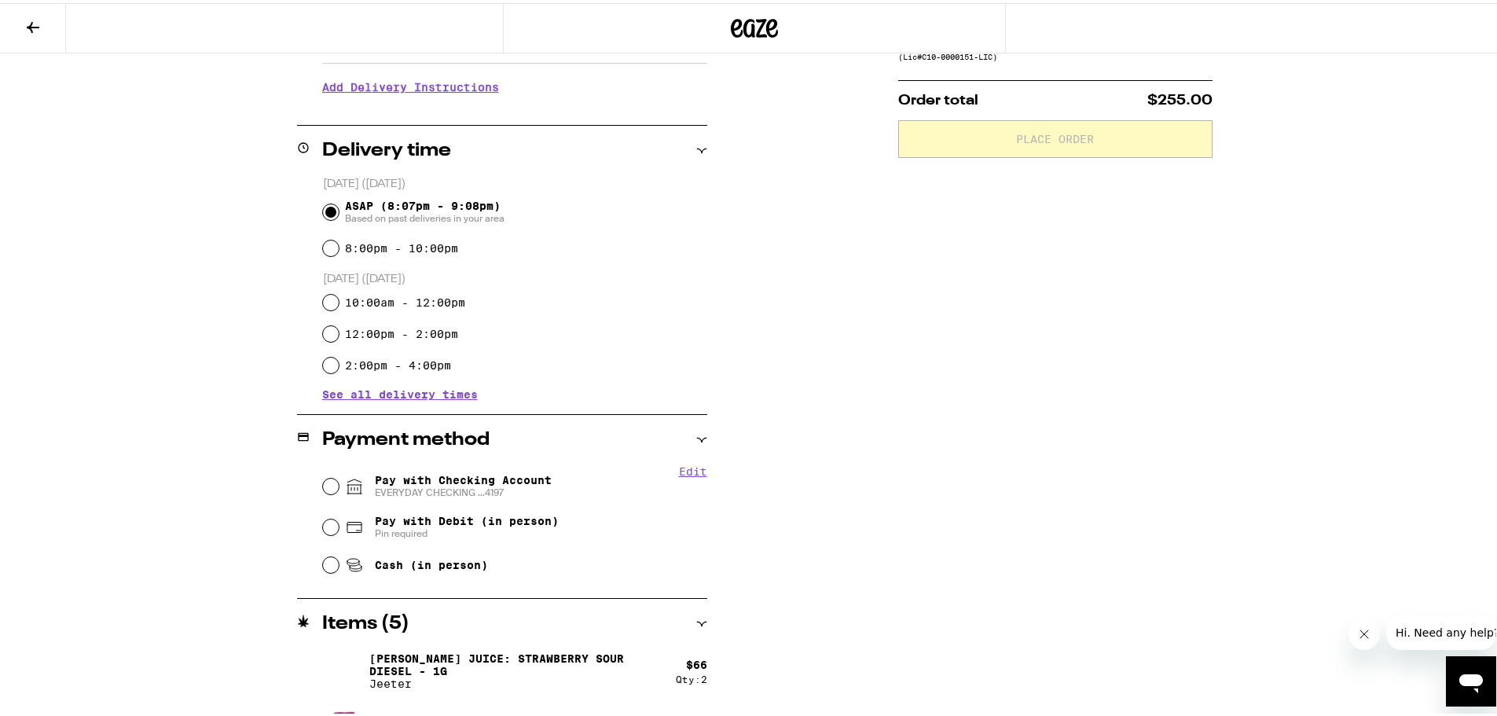
scroll to position [416, 0]
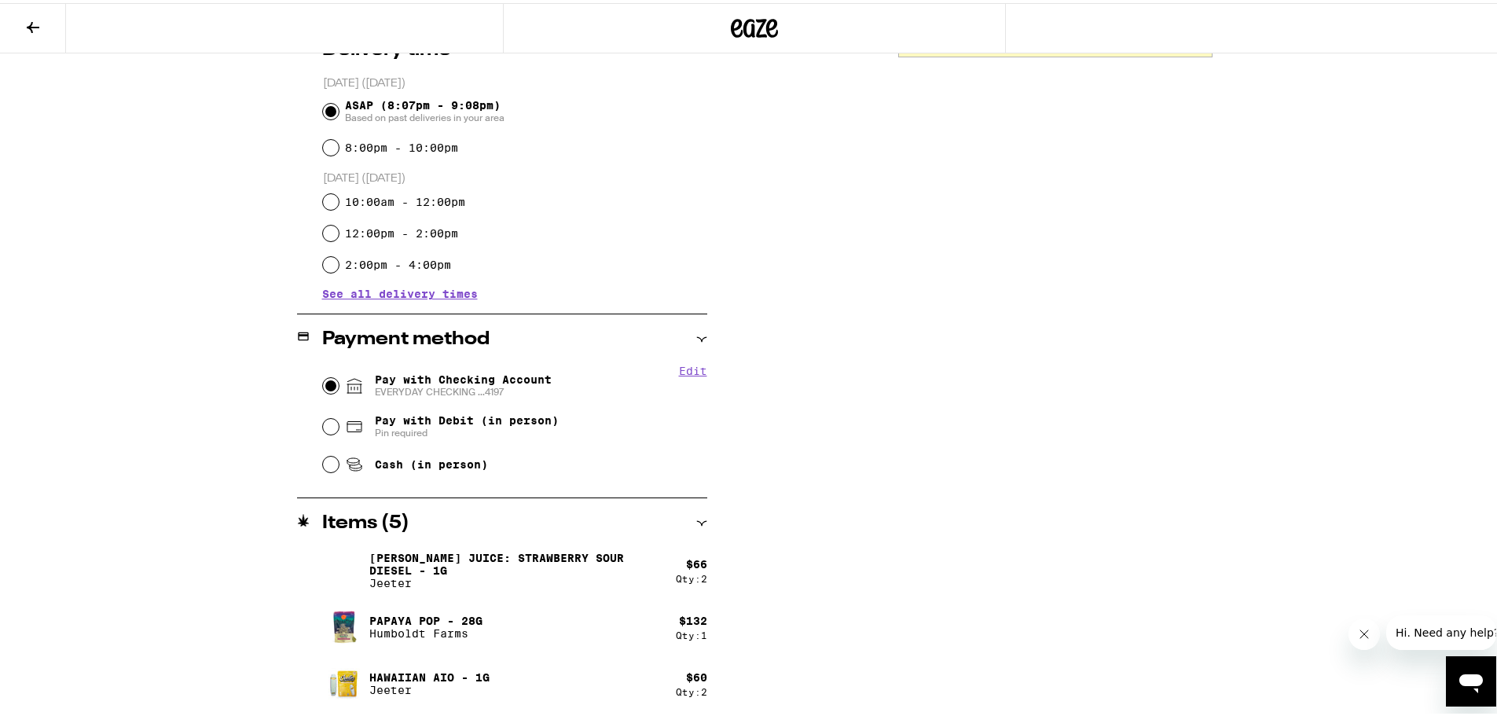
click at [323, 380] on input "Pay with Checking Account EVERYDAY CHECKING ...4197" at bounding box center [331, 383] width 16 height 16
radio input "true"
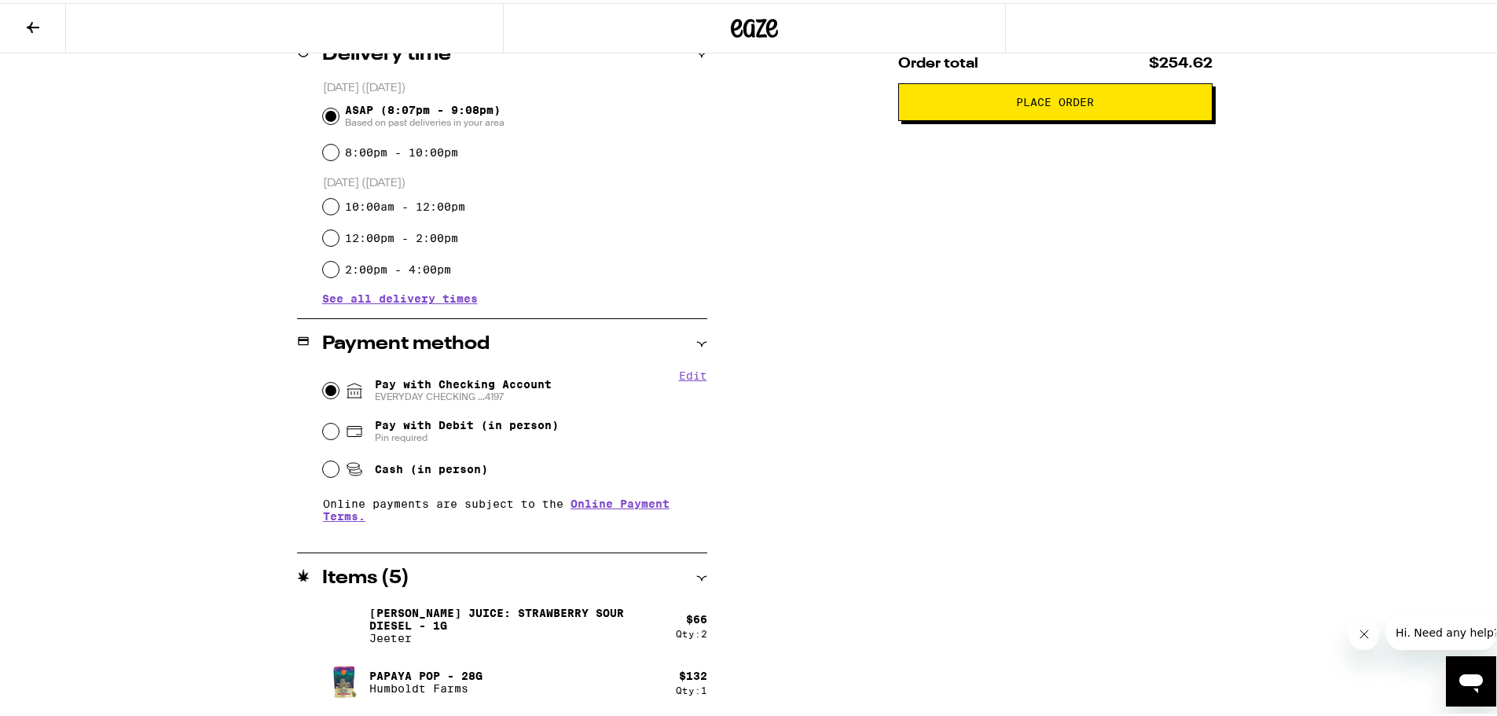
scroll to position [259, 0]
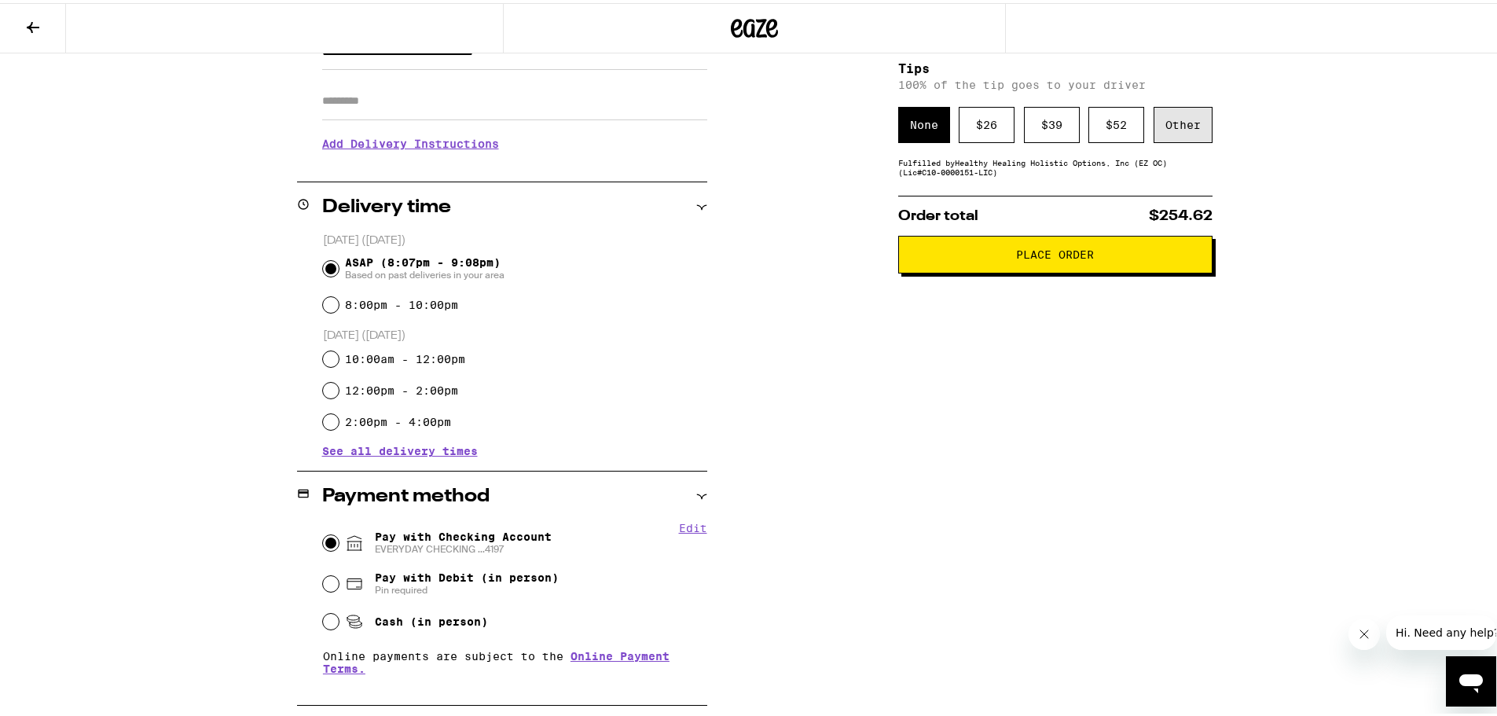
click at [1184, 117] on div "Other" at bounding box center [1183, 122] width 59 height 36
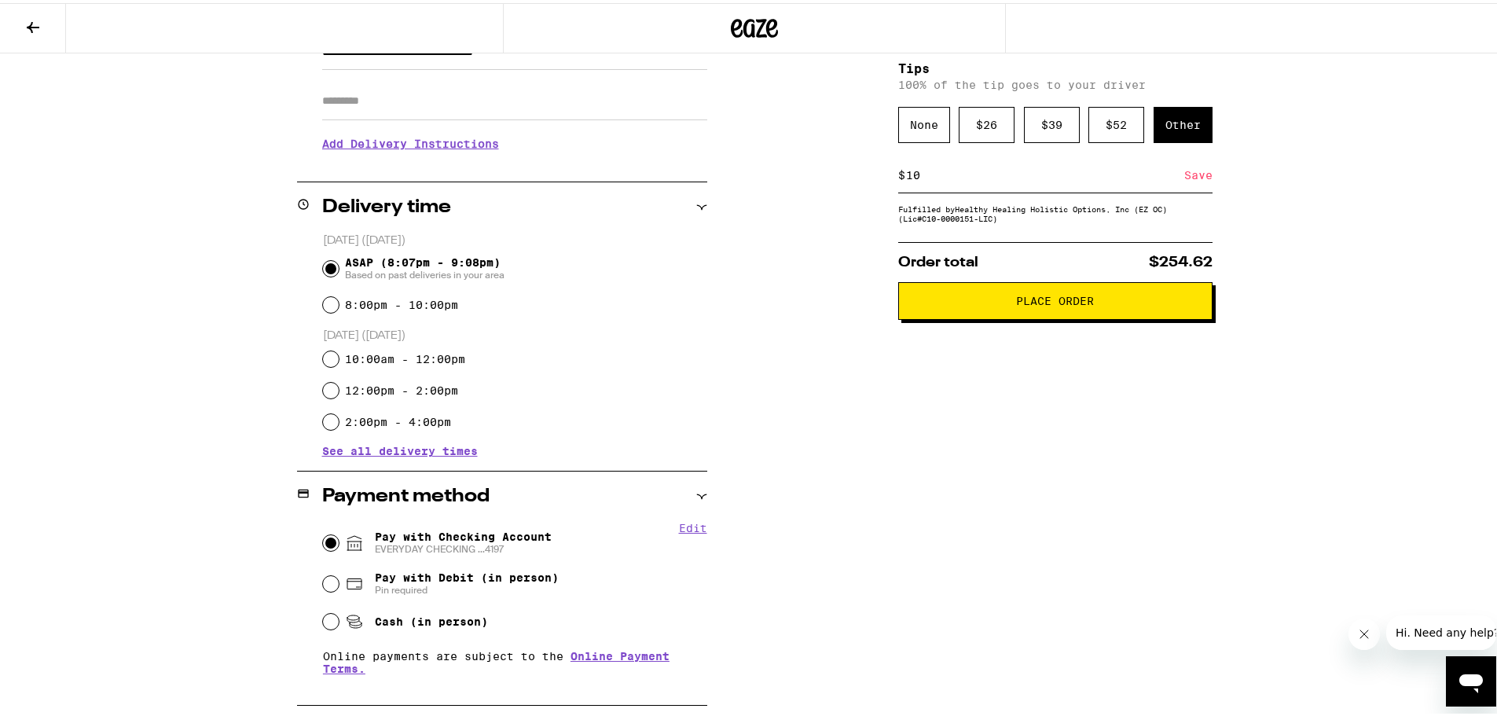
type input "10"
click at [1185, 174] on div "Save" at bounding box center [1199, 172] width 28 height 35
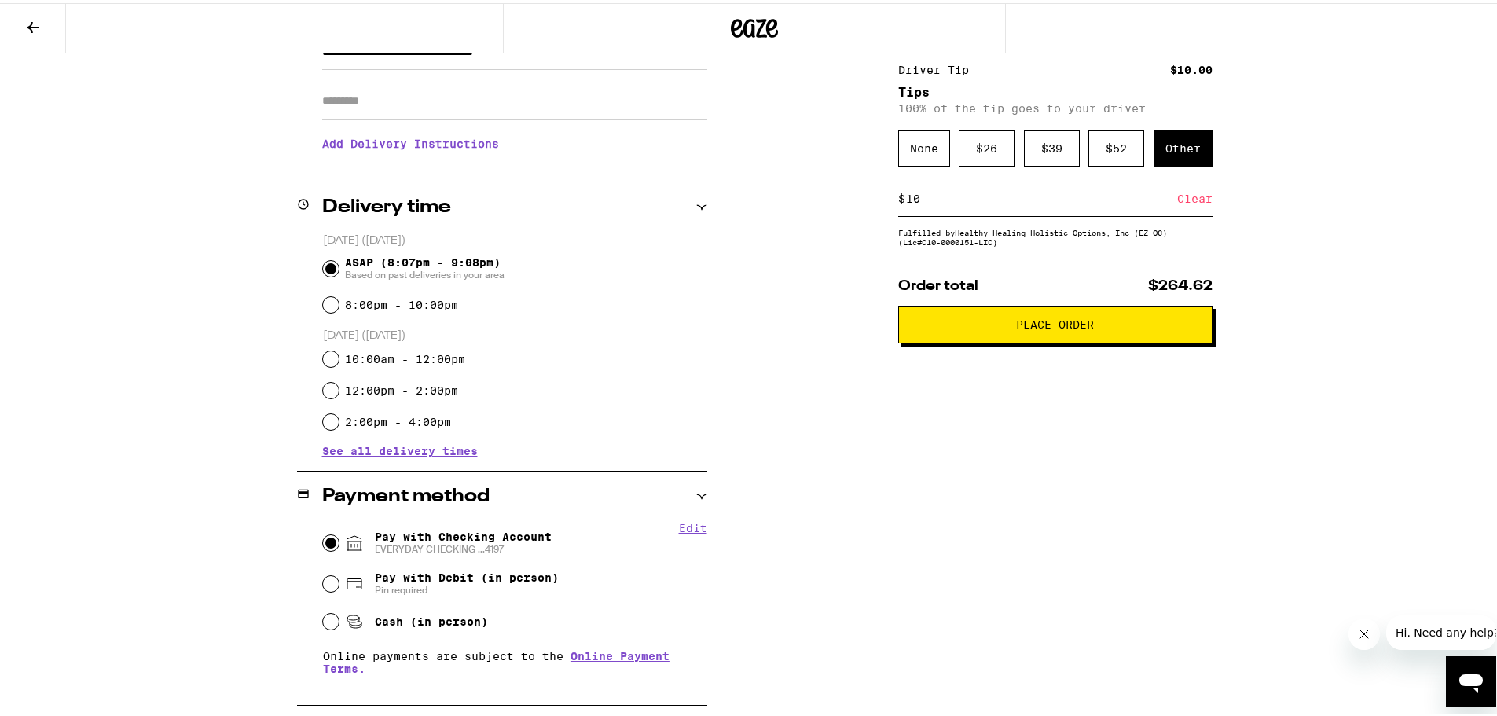
click at [1048, 327] on span "Place Order" at bounding box center [1055, 321] width 78 height 11
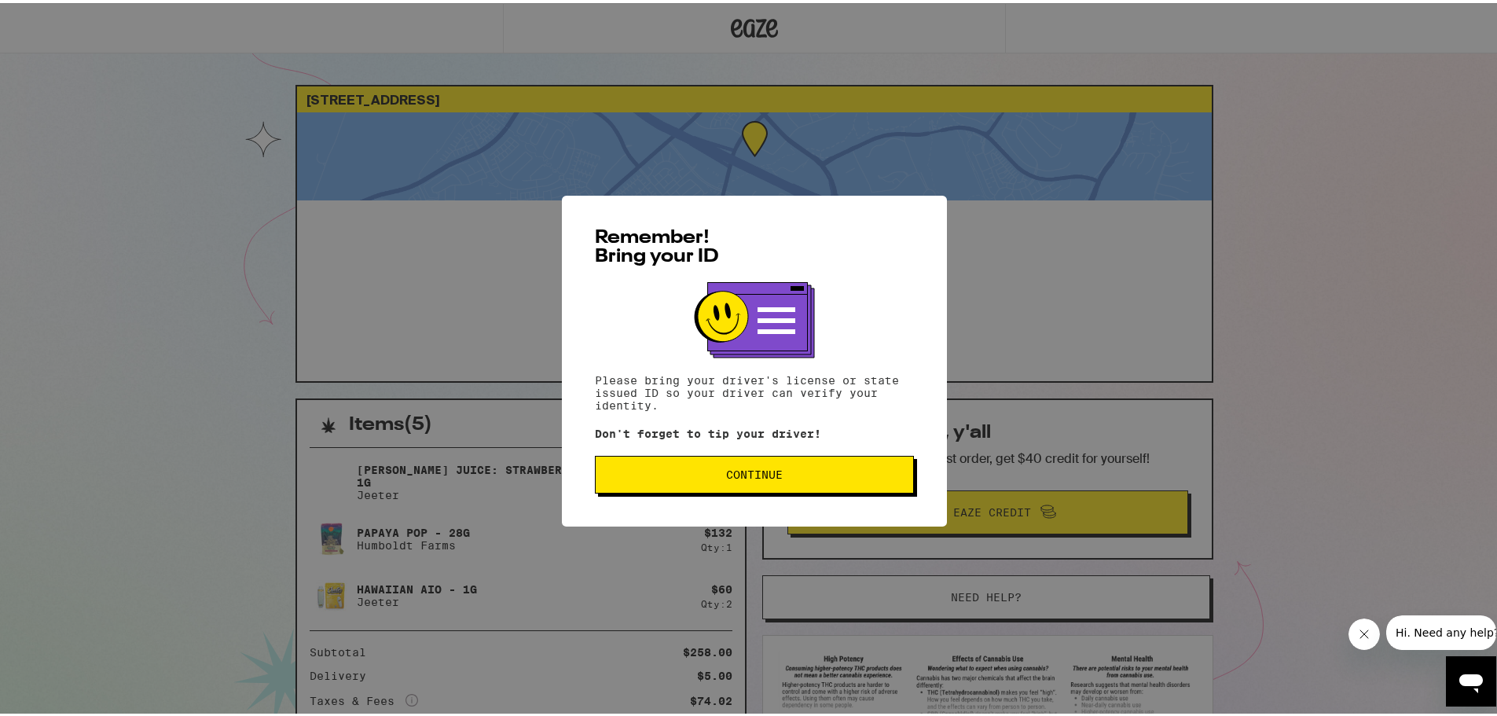
click at [759, 477] on span "Continue" at bounding box center [754, 471] width 57 height 11
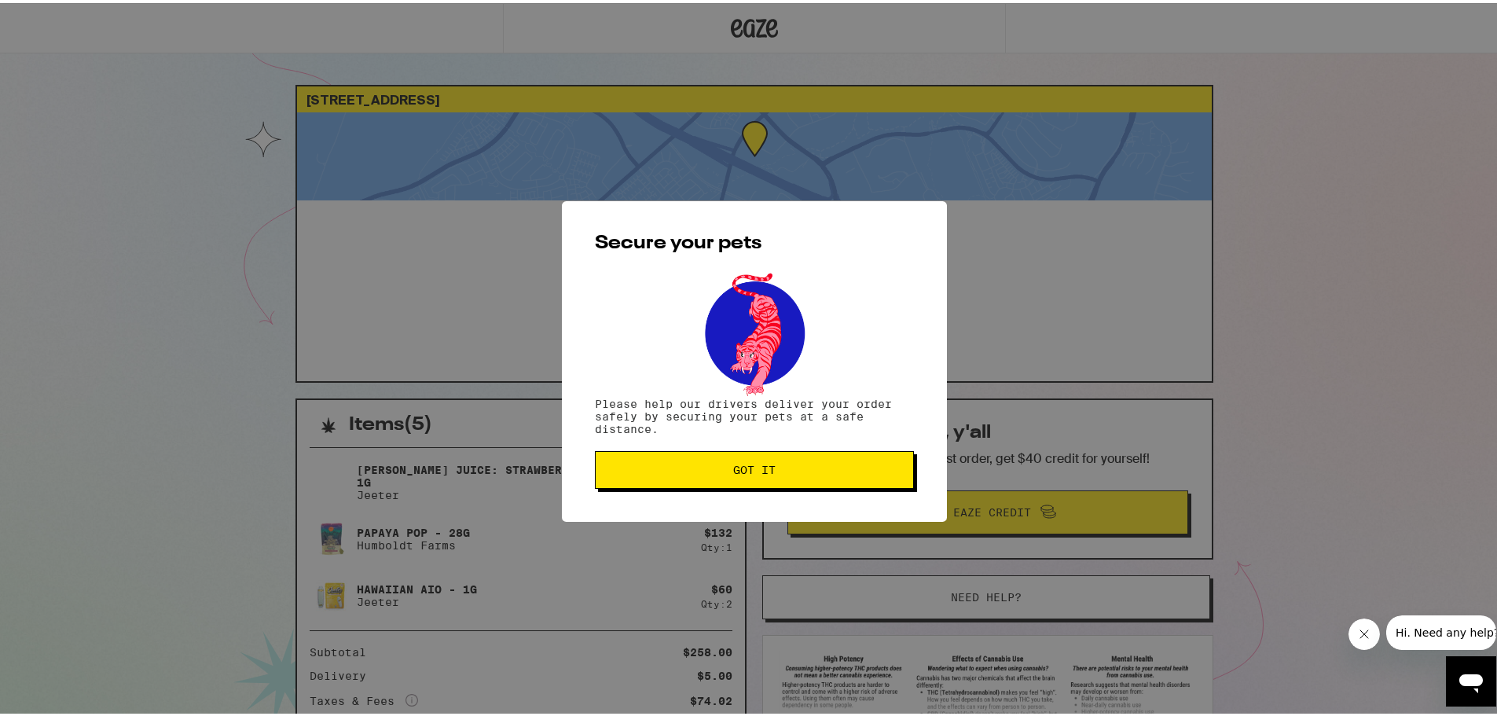
click at [757, 470] on span "Got it" at bounding box center [754, 466] width 42 height 11
